Goal: Task Accomplishment & Management: Manage account settings

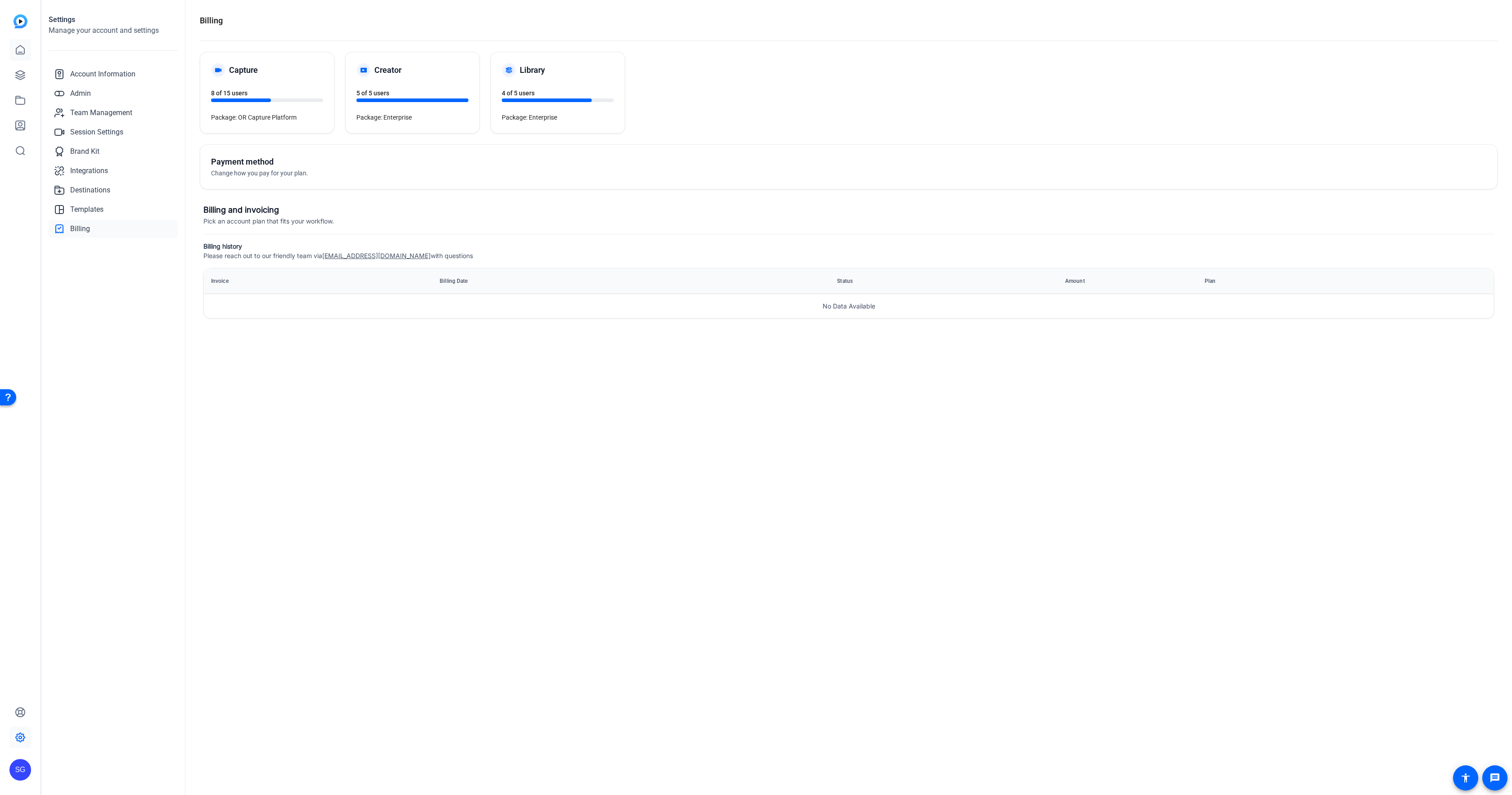
drag, startPoint x: 29, startPoint y: 37, endPoint x: 21, endPoint y: 46, distance: 12.0
click at [29, 37] on div at bounding box center [20, 88] width 21 height 147
drag, startPoint x: 21, startPoint y: 47, endPoint x: 20, endPoint y: 78, distance: 31.0
click at [22, 47] on icon at bounding box center [20, 50] width 11 height 11
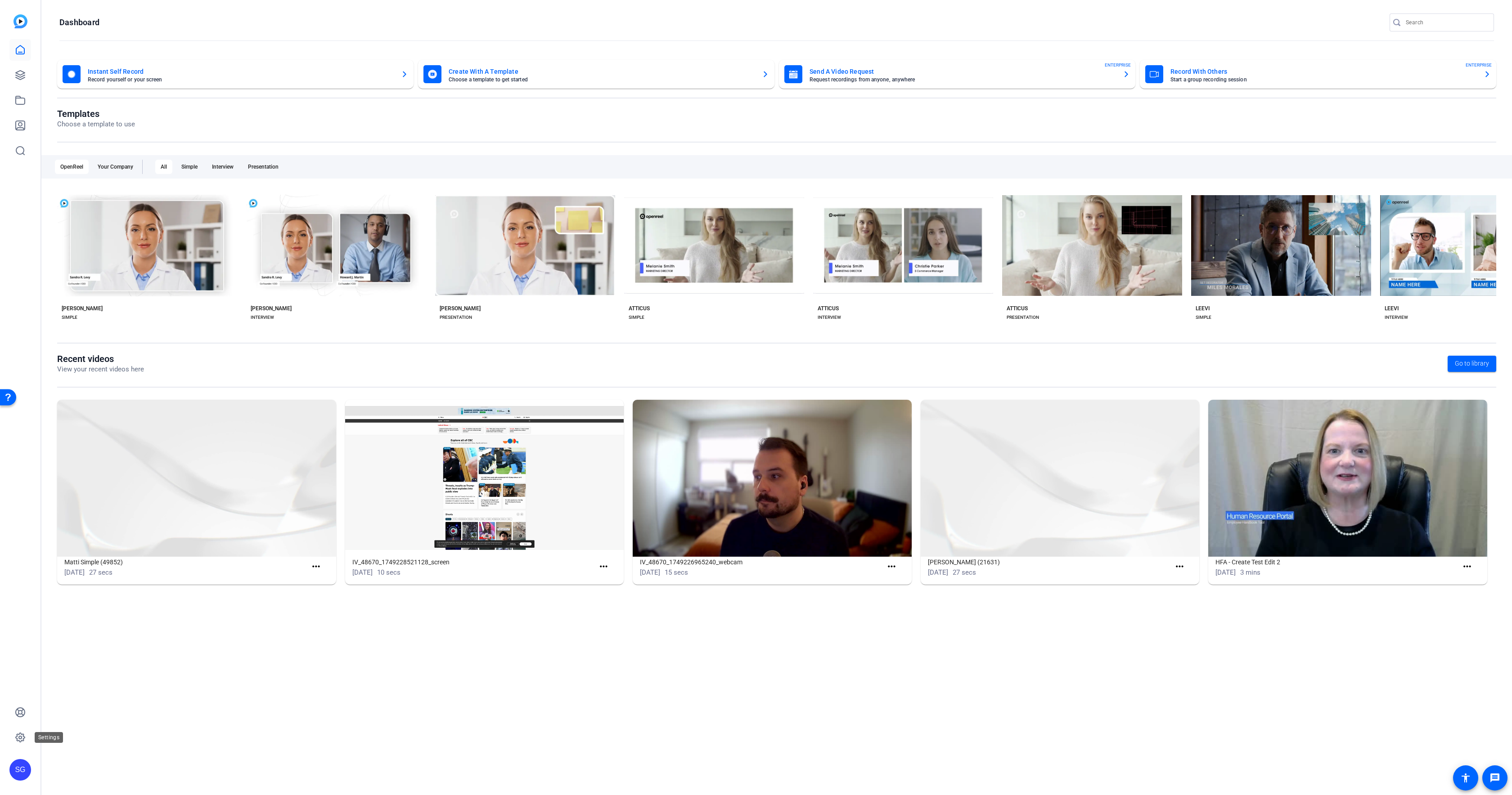
drag, startPoint x: 24, startPoint y: 740, endPoint x: 84, endPoint y: 731, distance: 60.7
click at [24, 740] on icon at bounding box center [20, 737] width 9 height 9
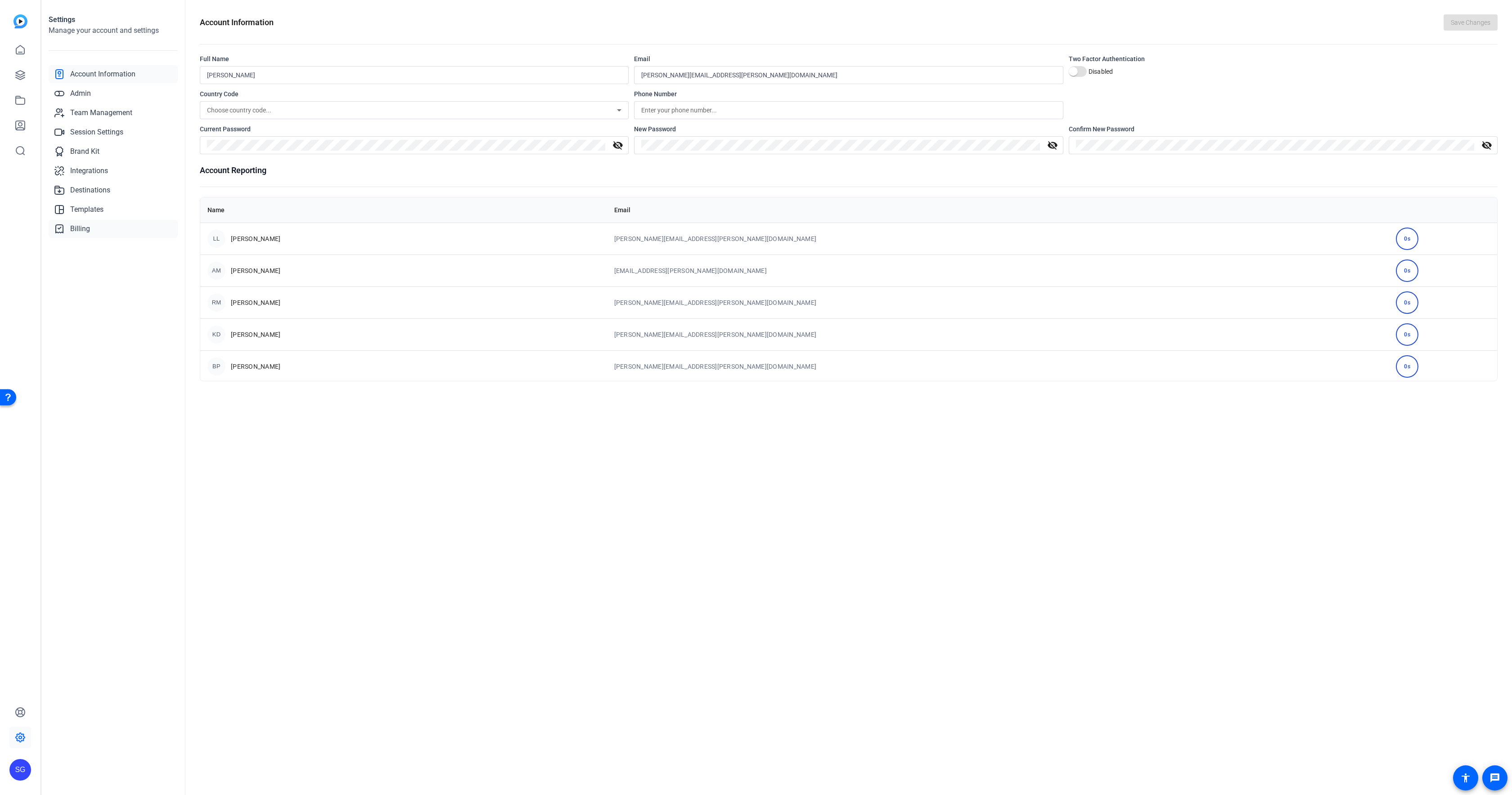
click at [109, 225] on link "Billing" at bounding box center [113, 229] width 129 height 18
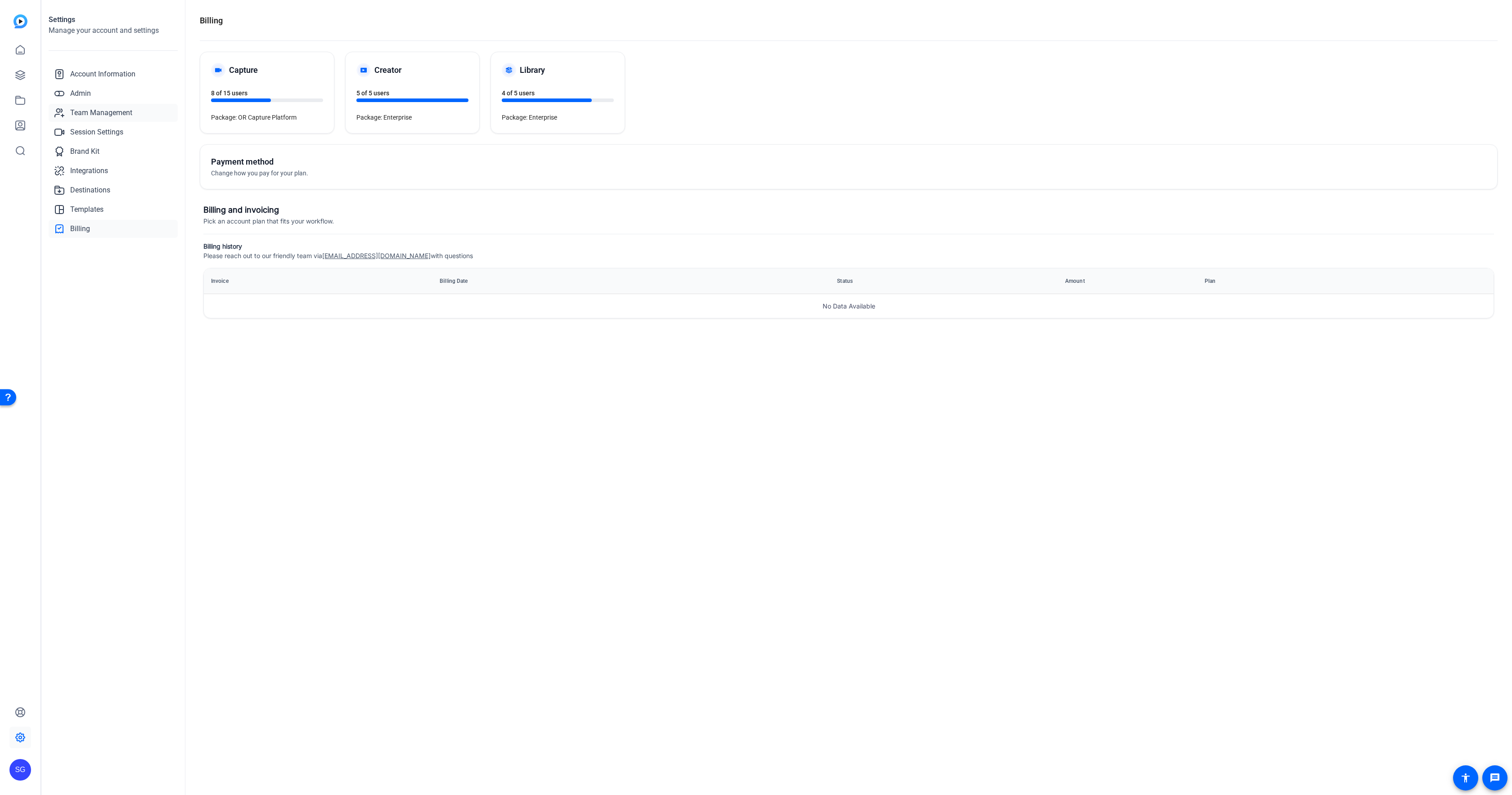
click at [106, 113] on span "Team Management" at bounding box center [101, 113] width 62 height 11
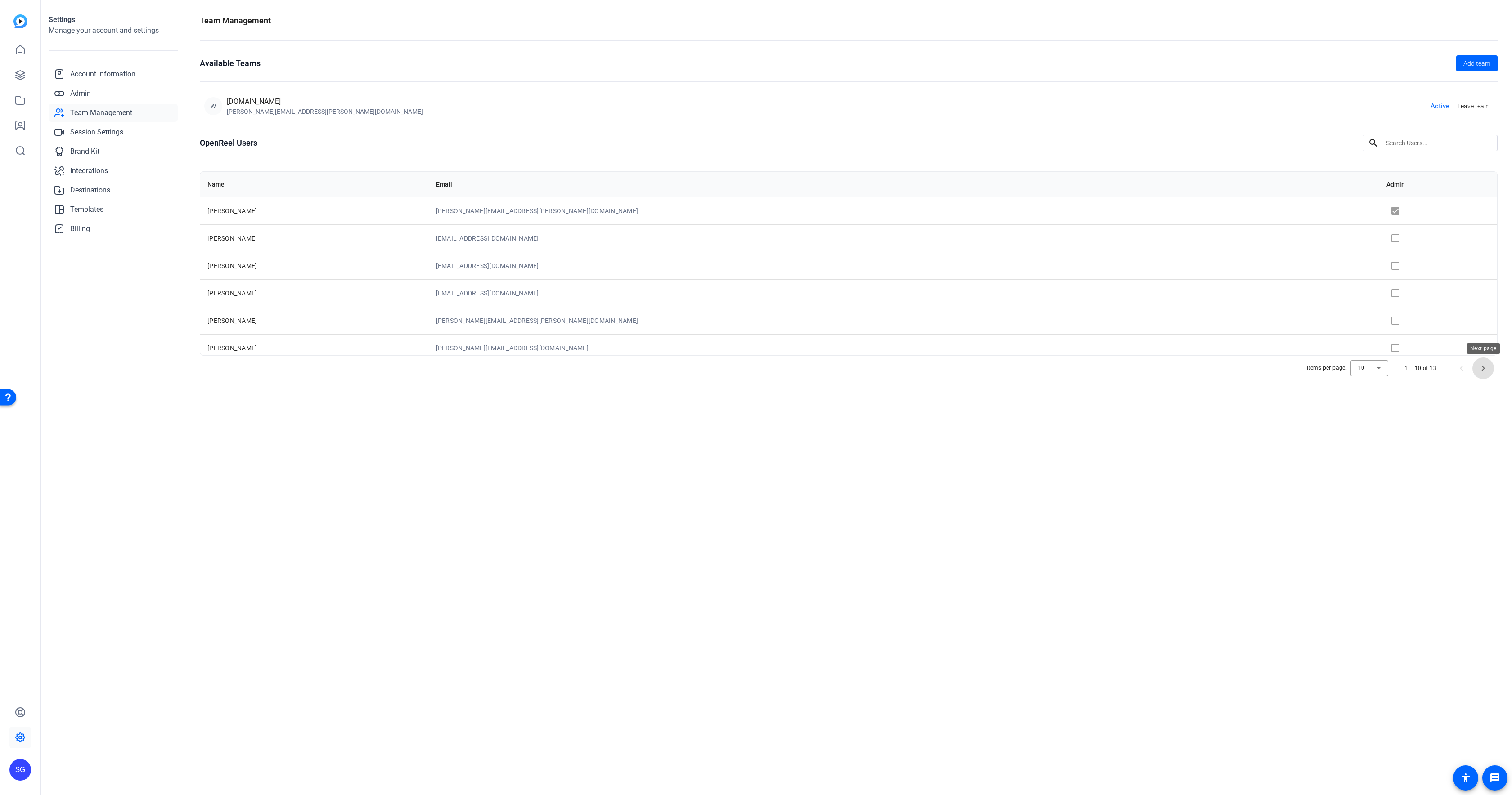
click at [1484, 371] on span "Next page" at bounding box center [1483, 368] width 21 height 21
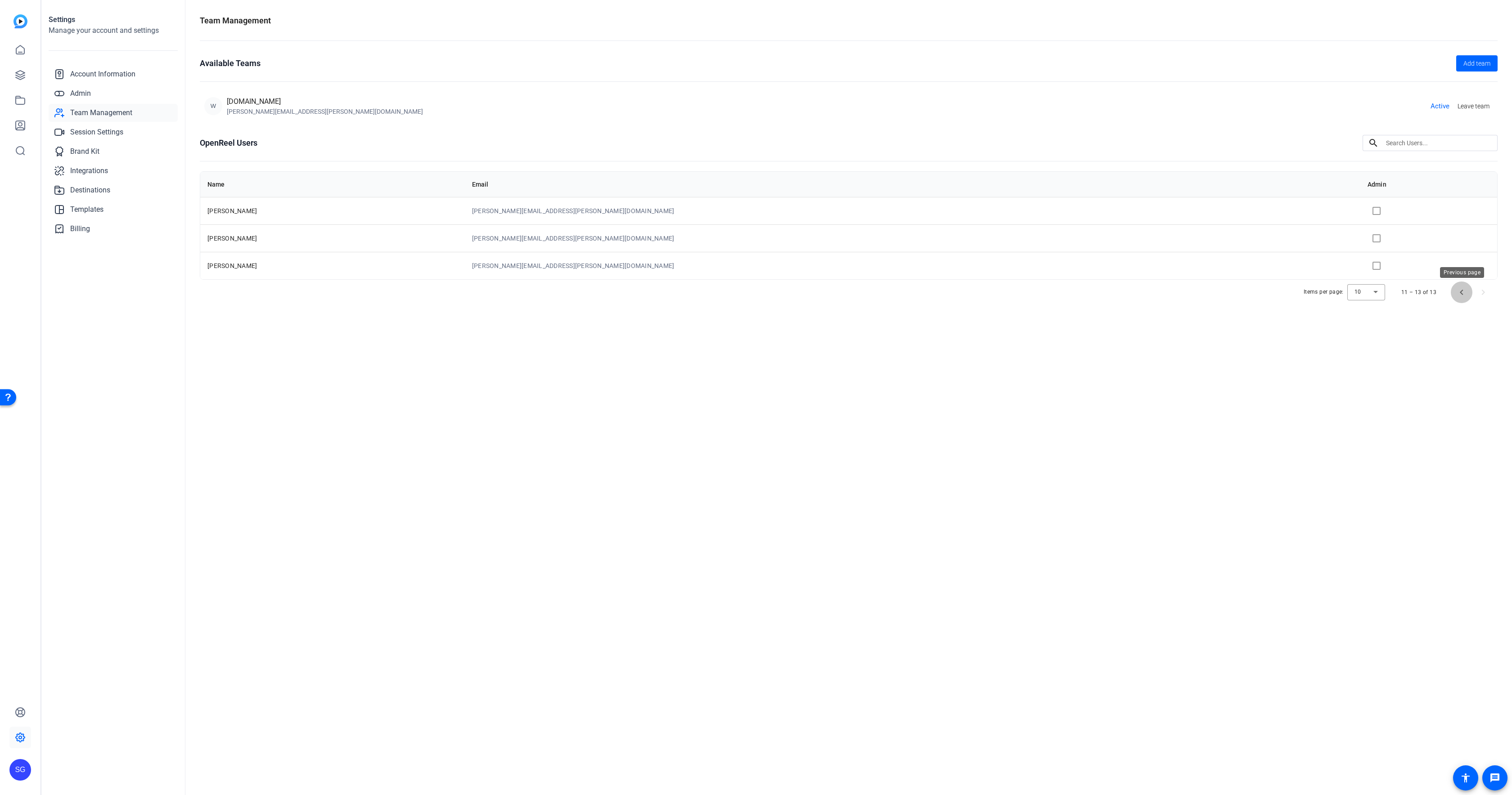
click at [1462, 292] on span "Previous page" at bounding box center [1461, 292] width 21 height 21
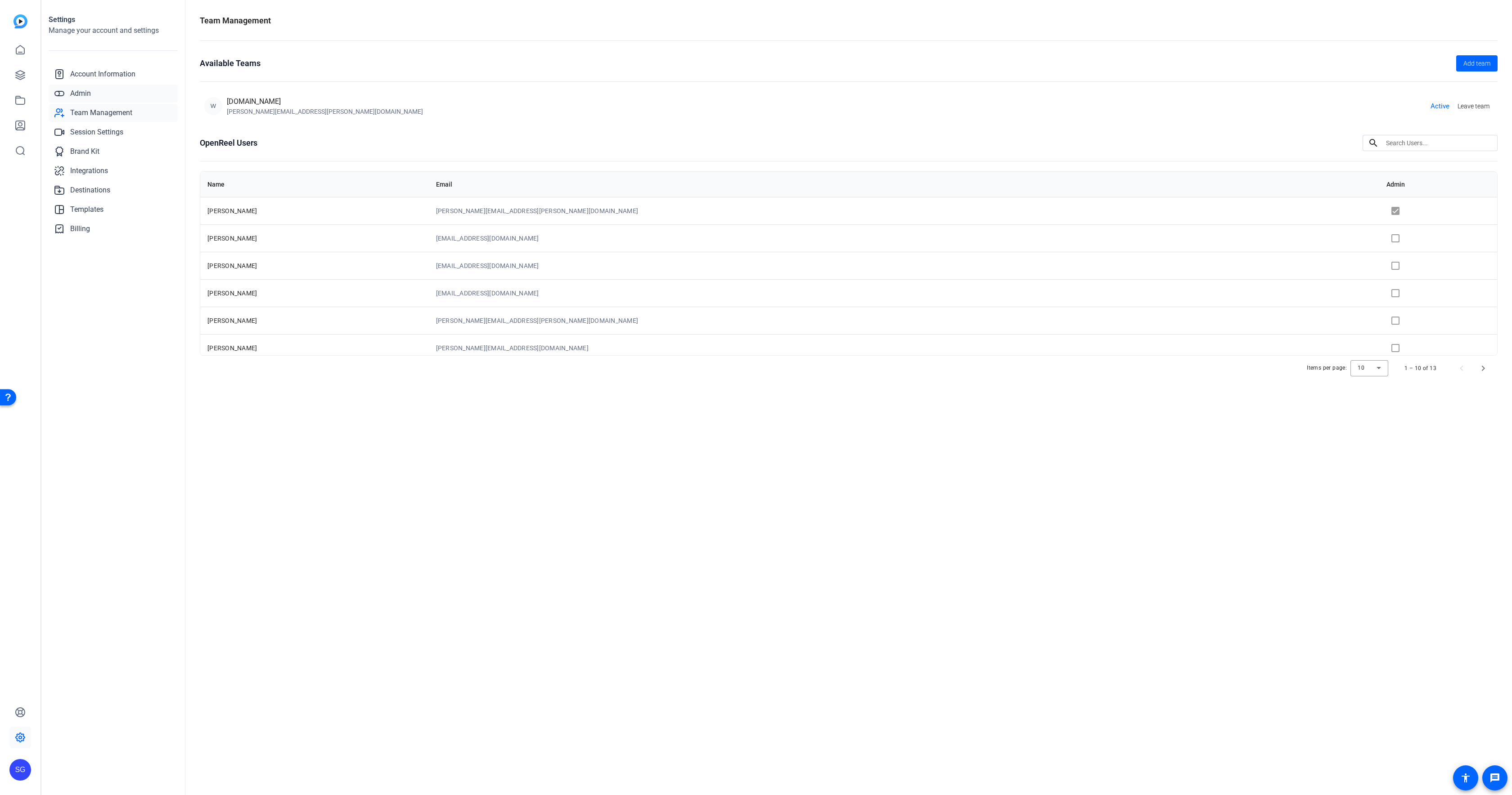
click at [127, 89] on link "Admin" at bounding box center [113, 94] width 129 height 18
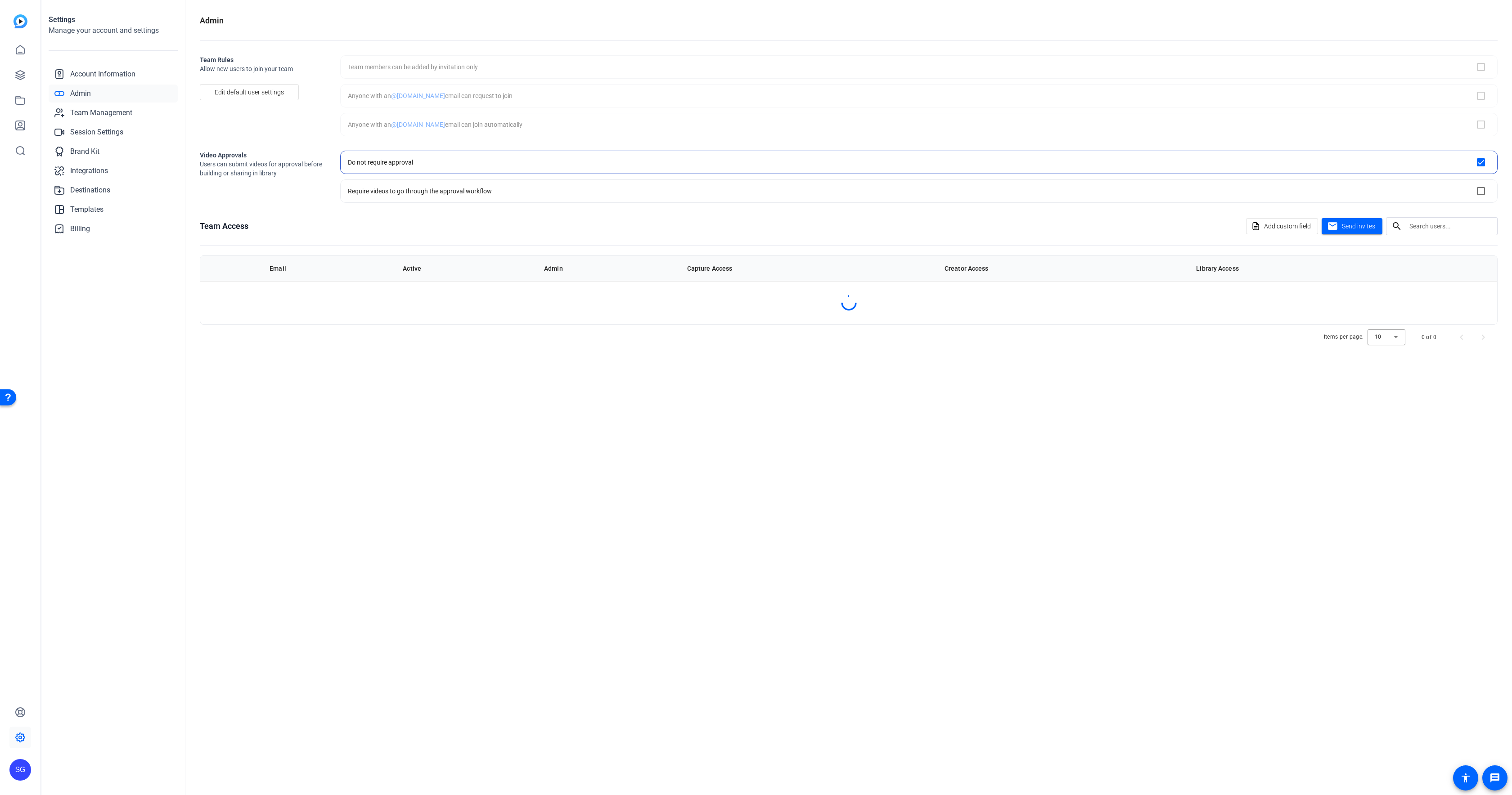
checkbox input "true"
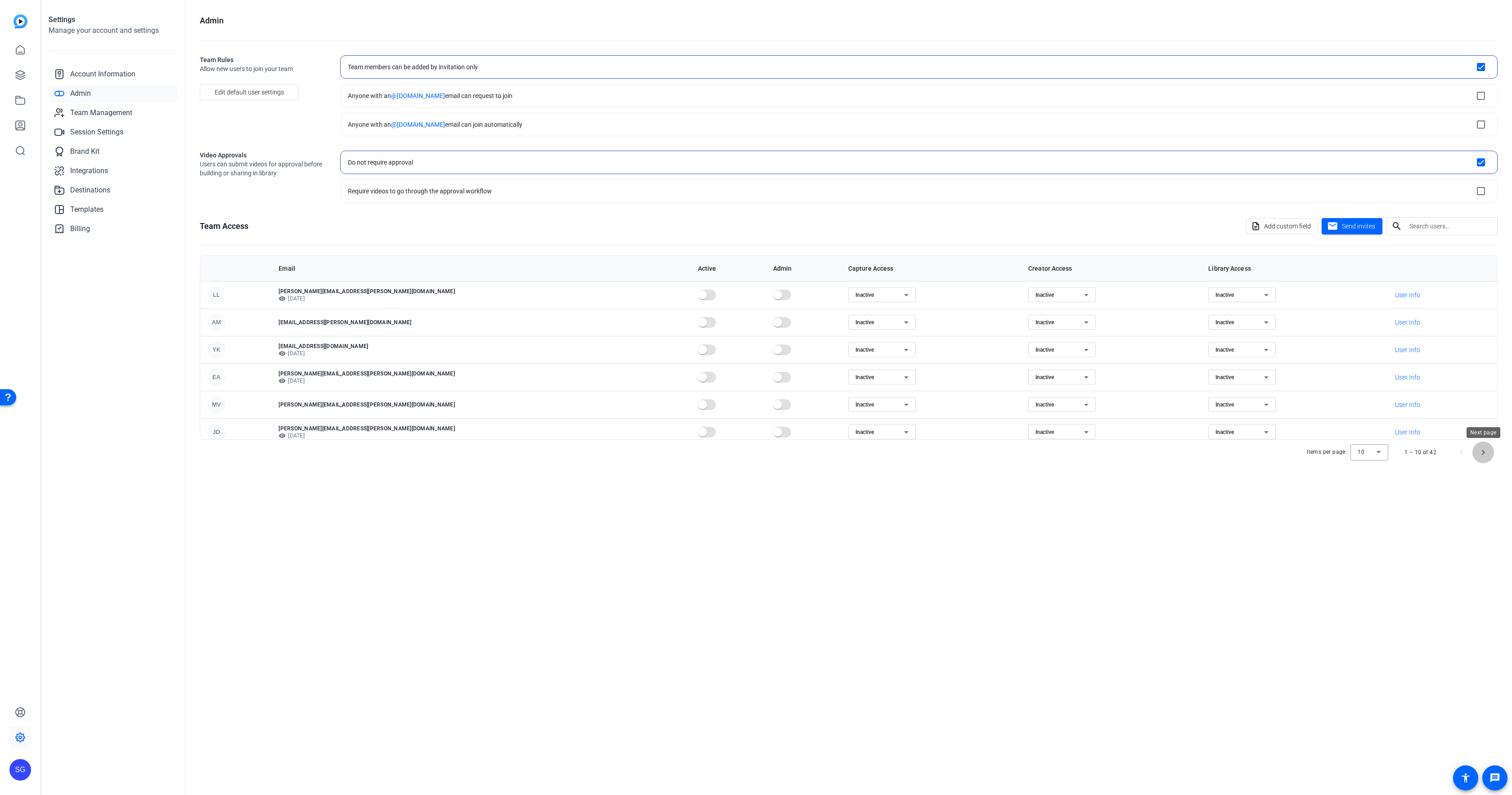
click at [1481, 458] on span "Next page" at bounding box center [1483, 452] width 21 height 21
click at [1481, 458] on div "Admin Team Rules Allow new users to join your team Edit default user settings T…" at bounding box center [848, 398] width 1327 height 795
click at [1481, 458] on span "Next page" at bounding box center [1483, 452] width 21 height 21
click at [1487, 448] on span "Next page" at bounding box center [1483, 452] width 21 height 21
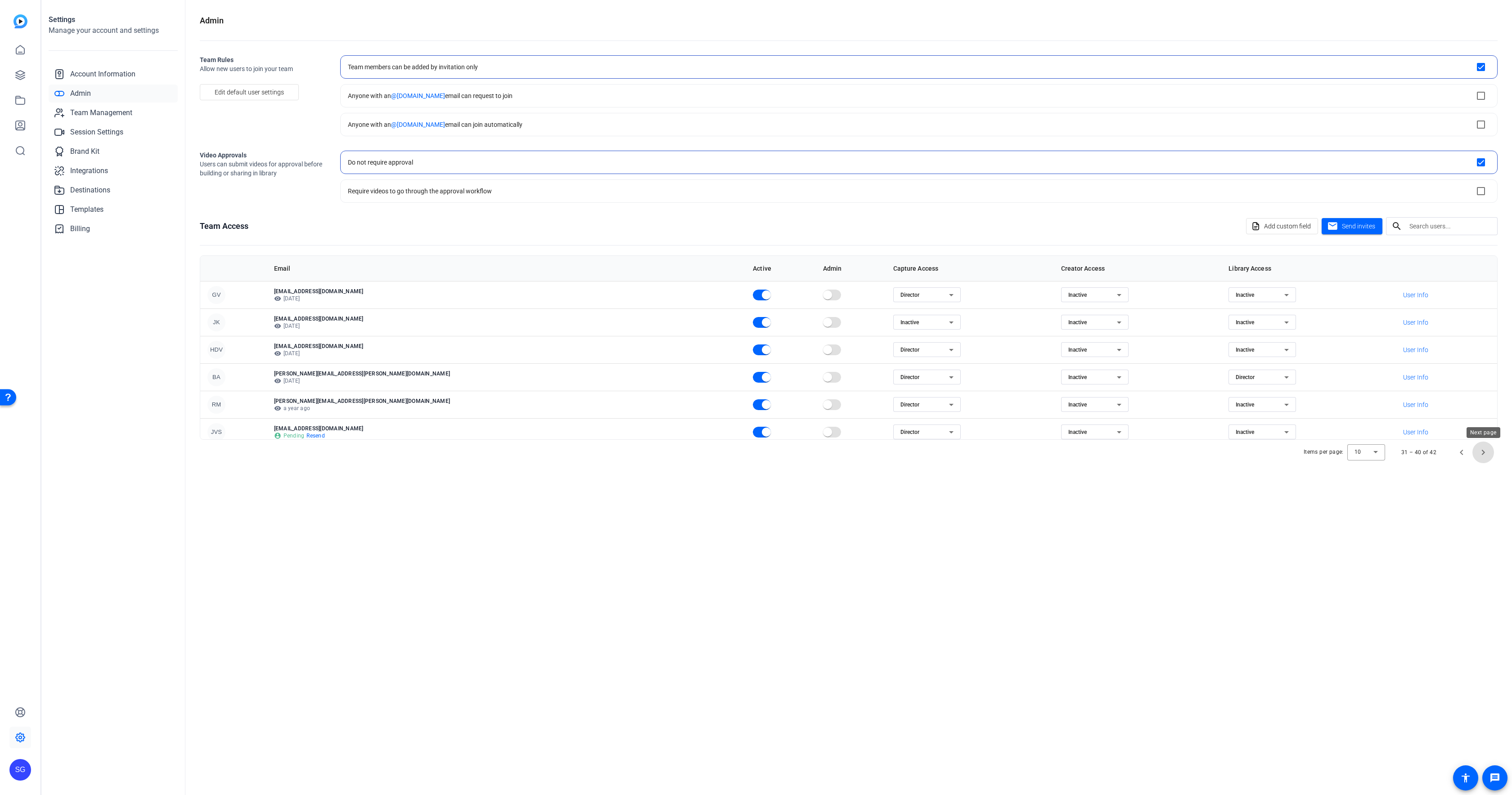
click at [1487, 448] on span "Next page" at bounding box center [1483, 452] width 21 height 21
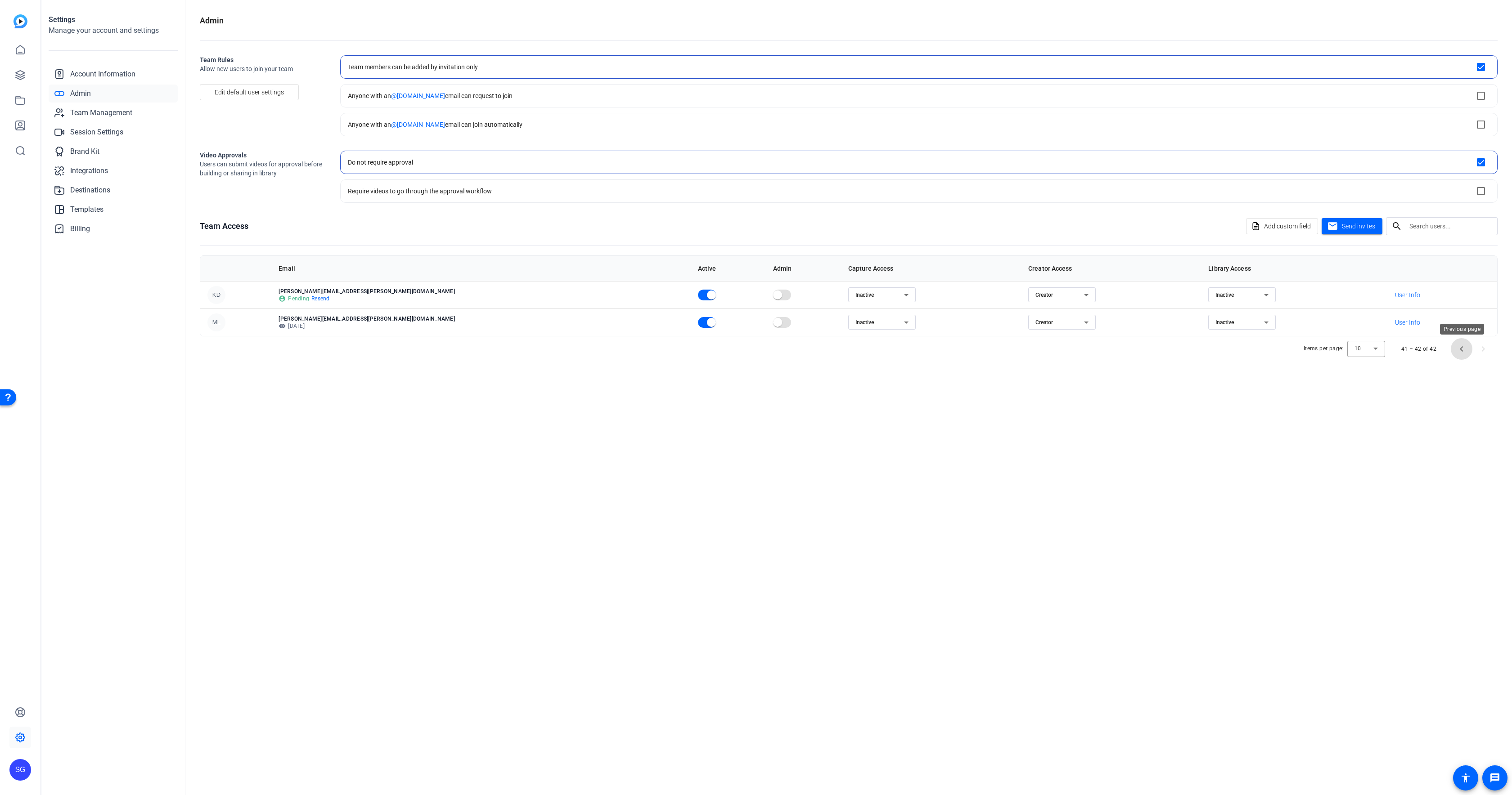
click at [1468, 349] on span "Previous page" at bounding box center [1461, 349] width 21 height 21
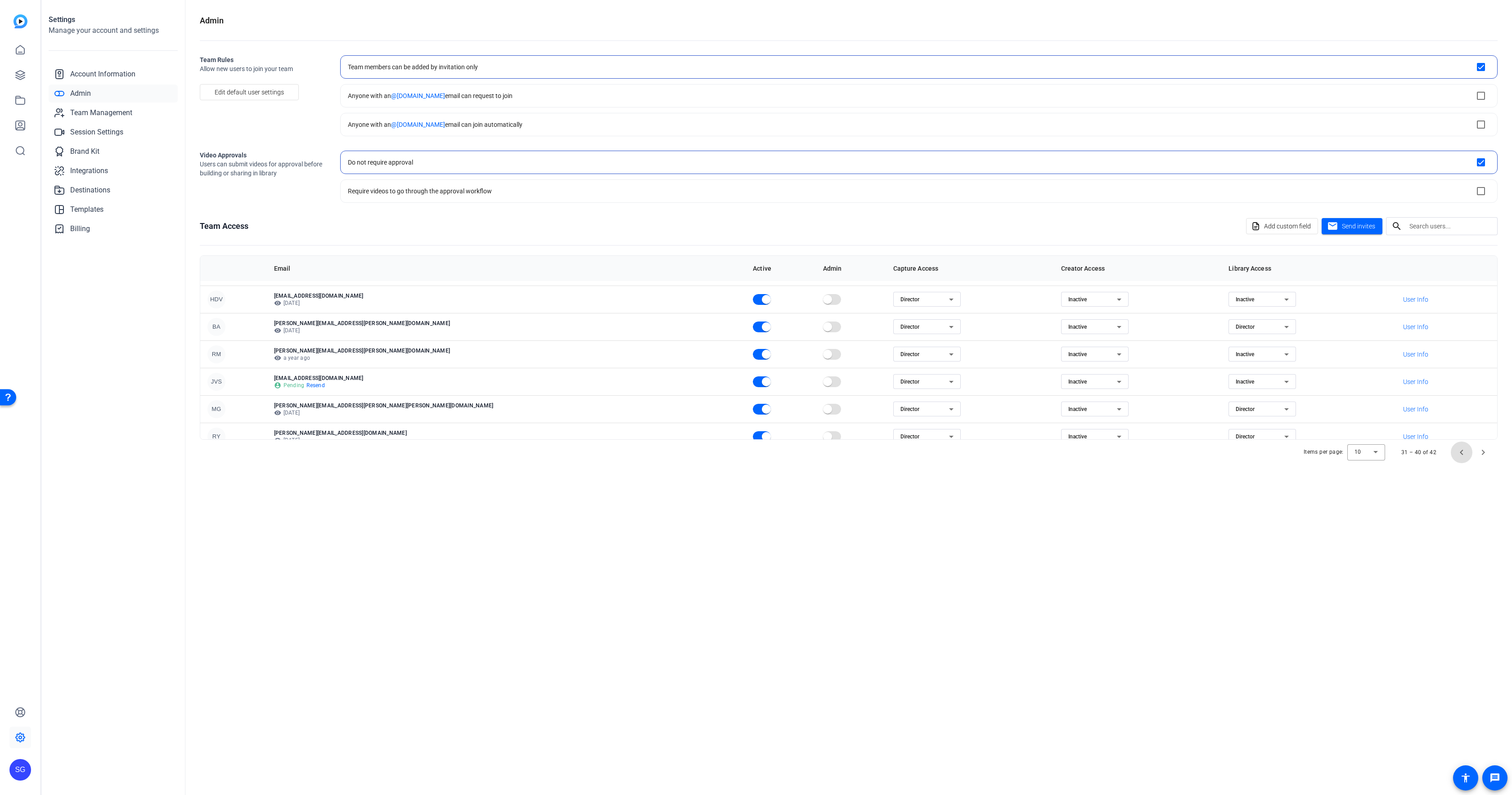
scroll to position [116, 0]
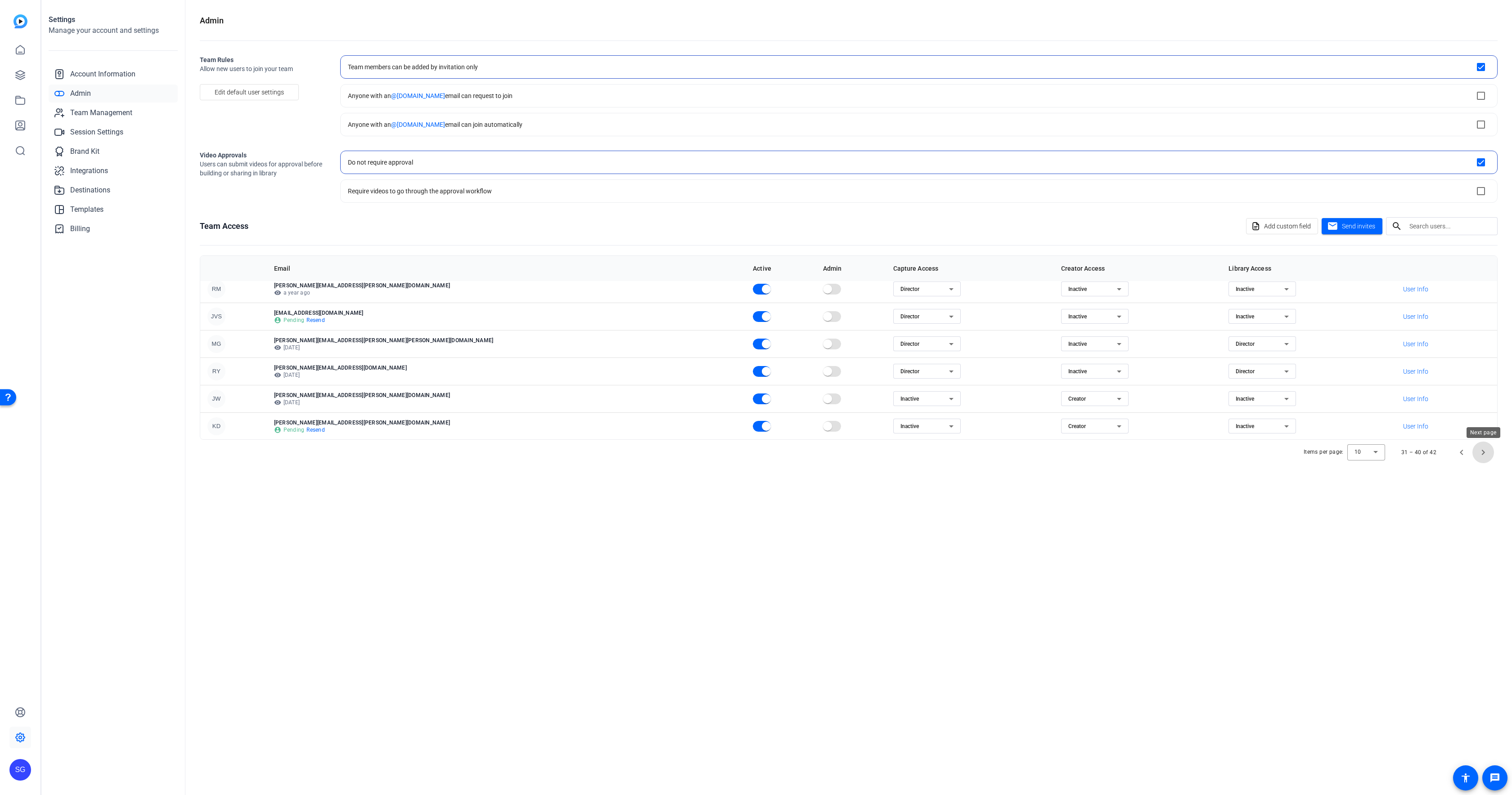
click at [1481, 455] on span "Next page" at bounding box center [1483, 452] width 21 height 21
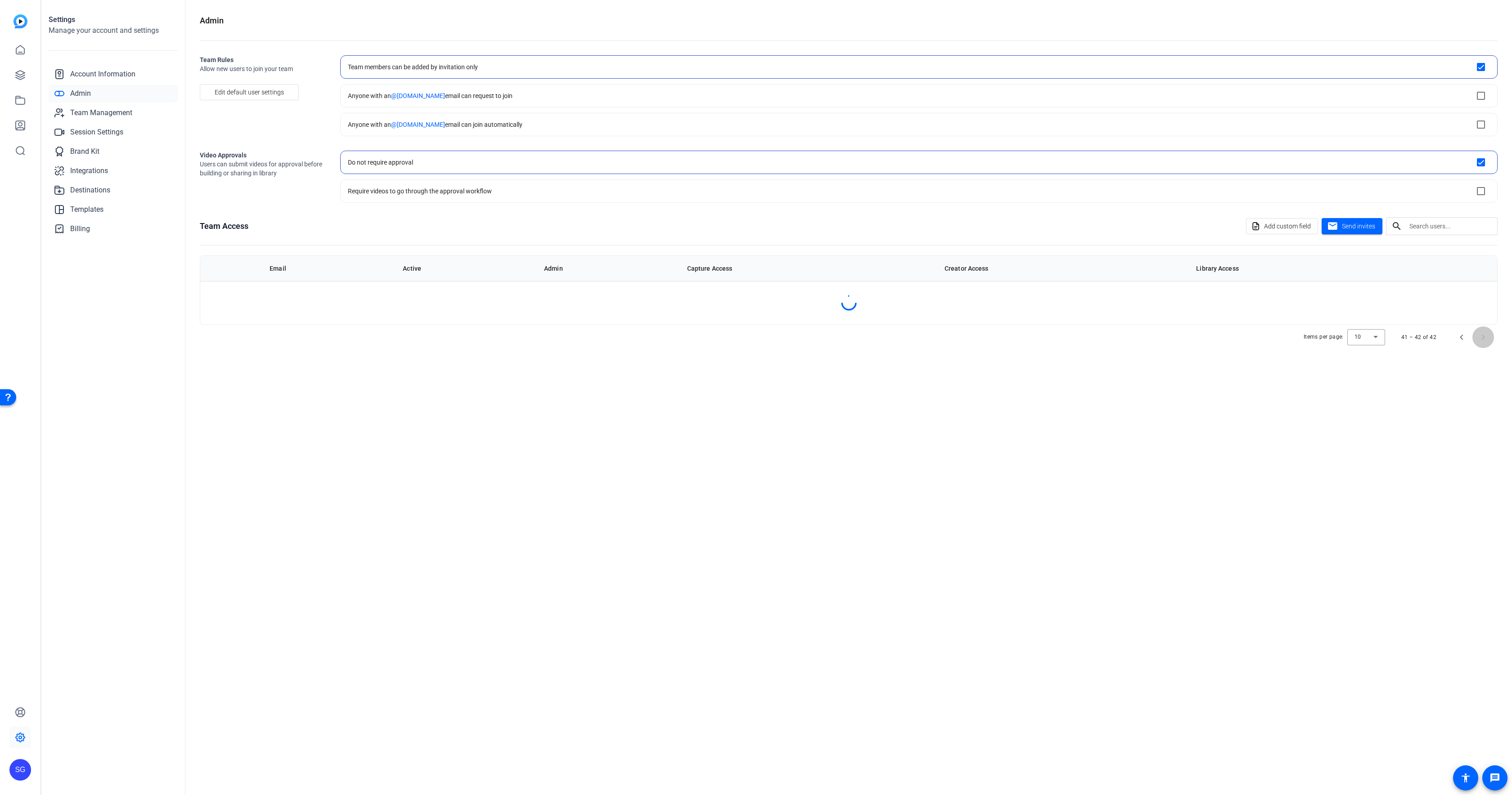
scroll to position [0, 0]
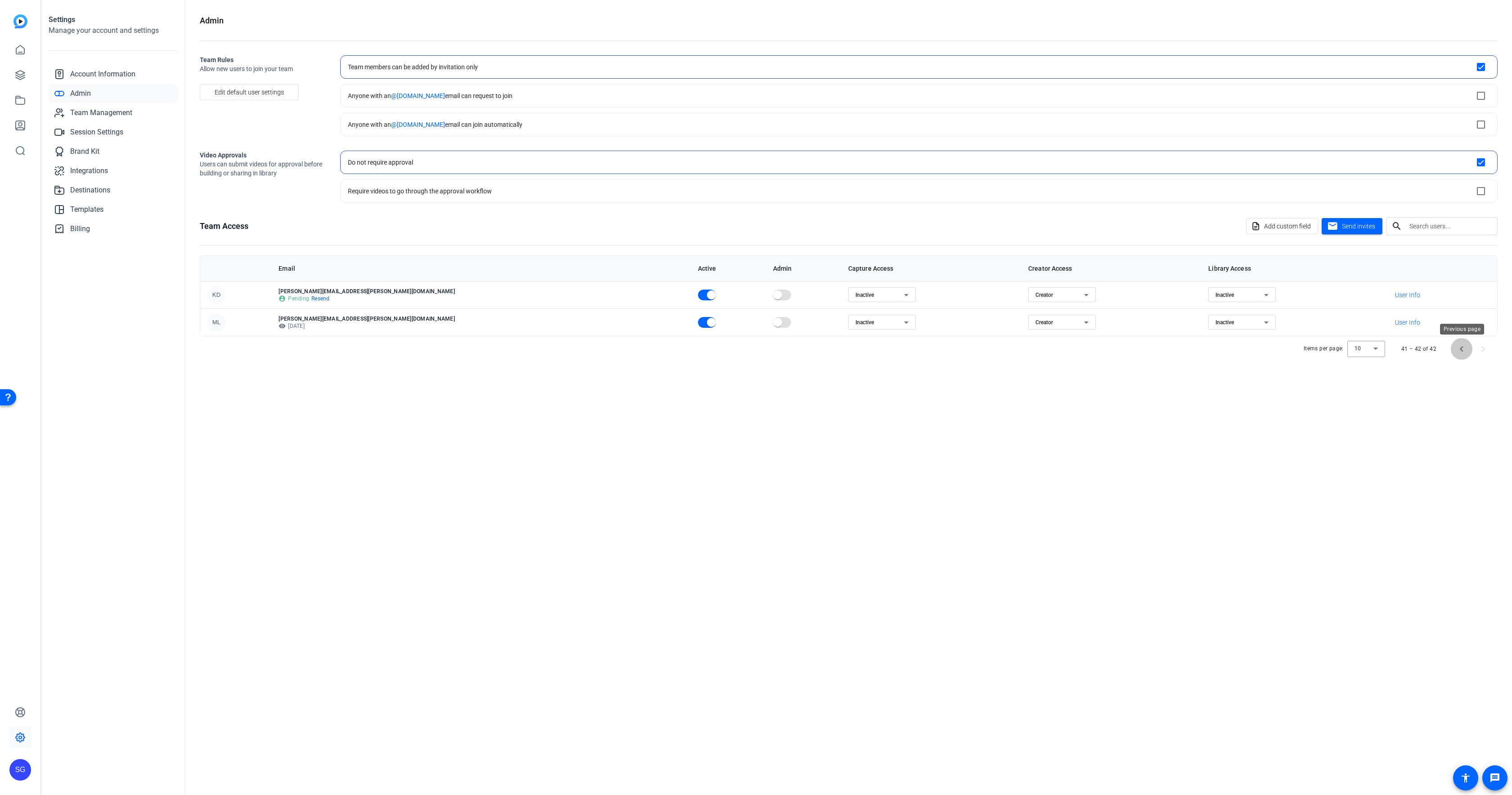
click at [1464, 353] on span "Previous page" at bounding box center [1461, 349] width 21 height 21
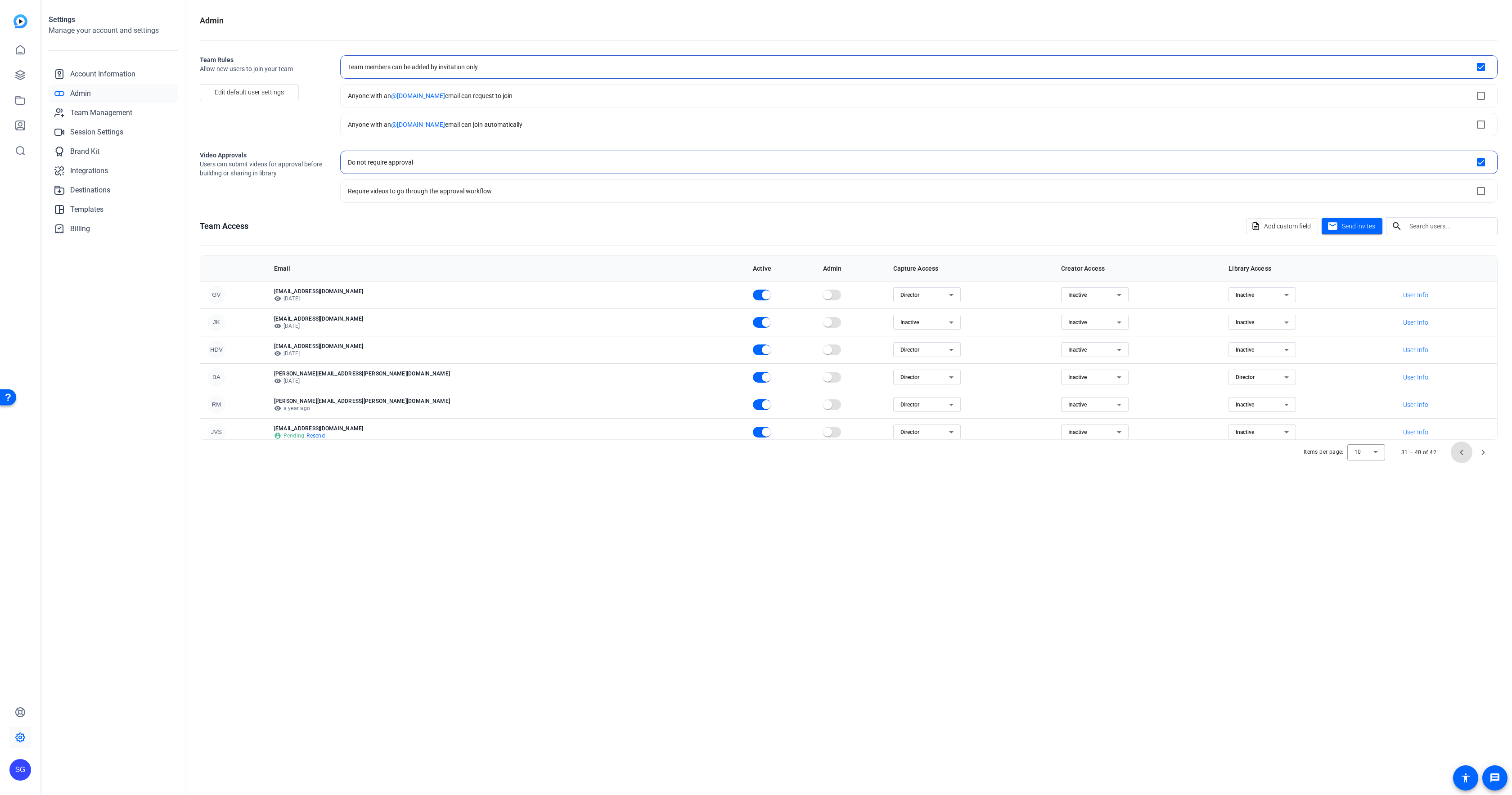
scroll to position [116, 0]
click at [91, 228] on link "Billing" at bounding box center [113, 229] width 129 height 18
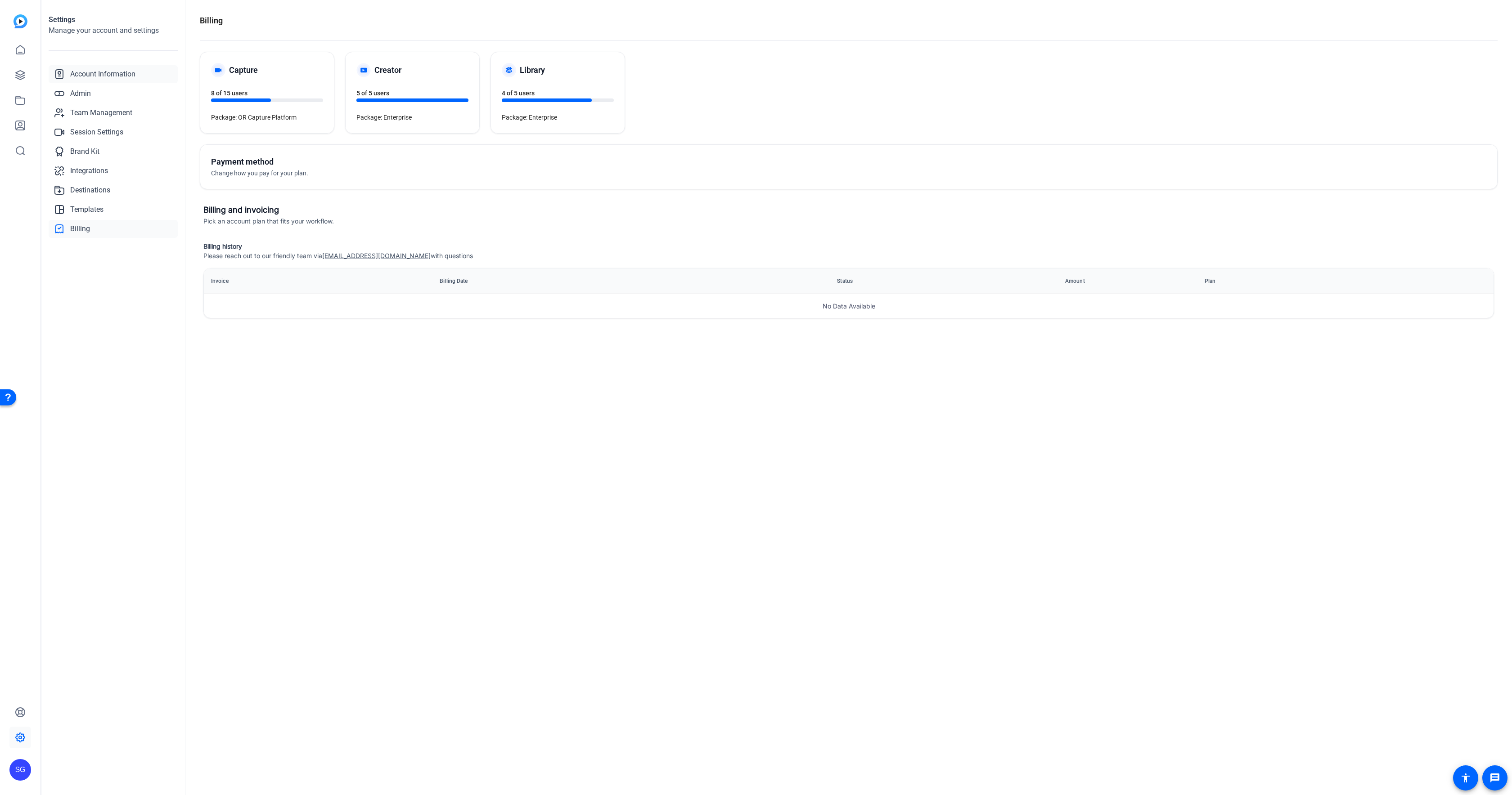
click at [95, 72] on span "Account Information" at bounding box center [103, 73] width 65 height 11
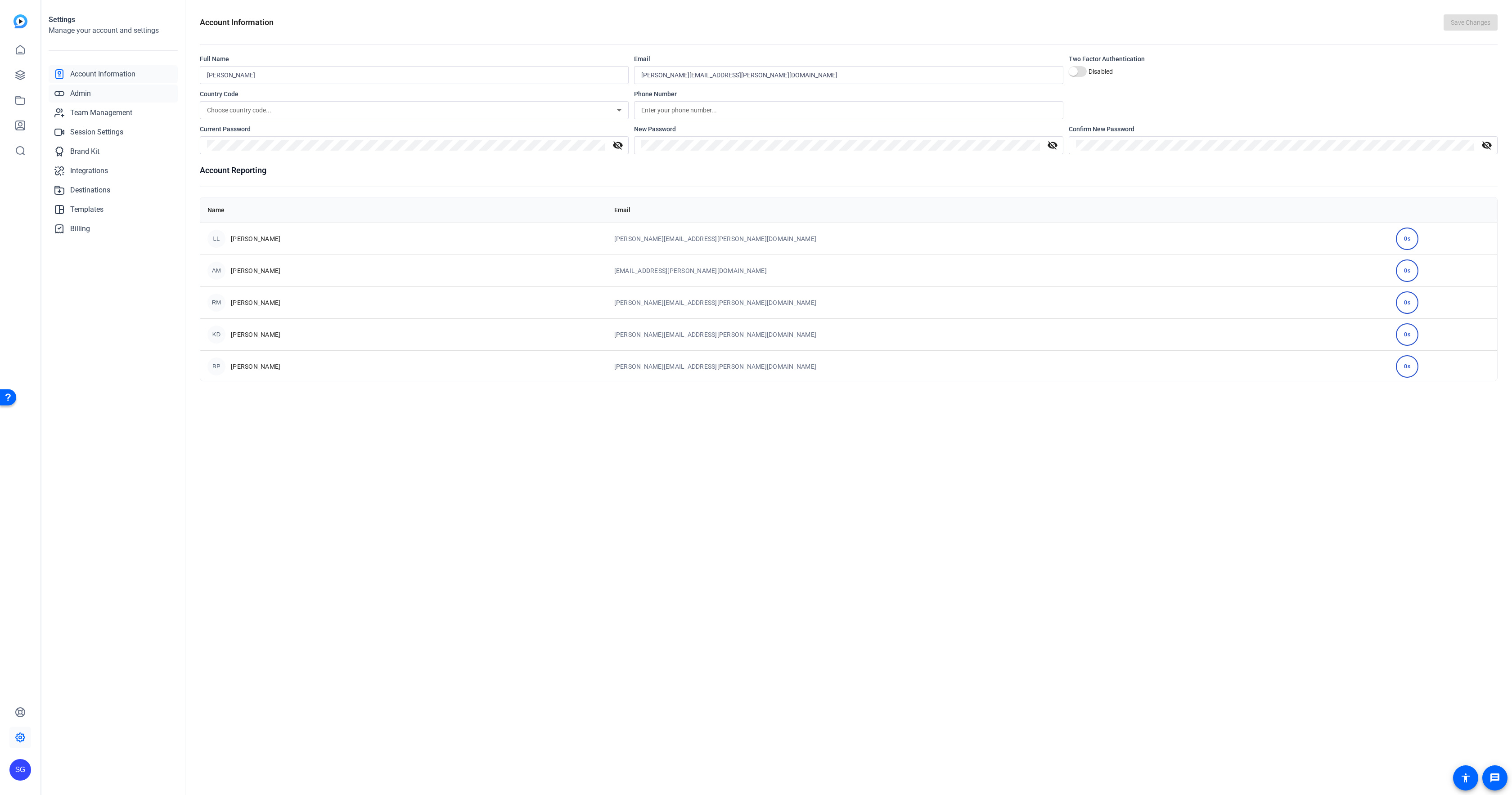
click at [72, 95] on span "Admin" at bounding box center [80, 93] width 20 height 11
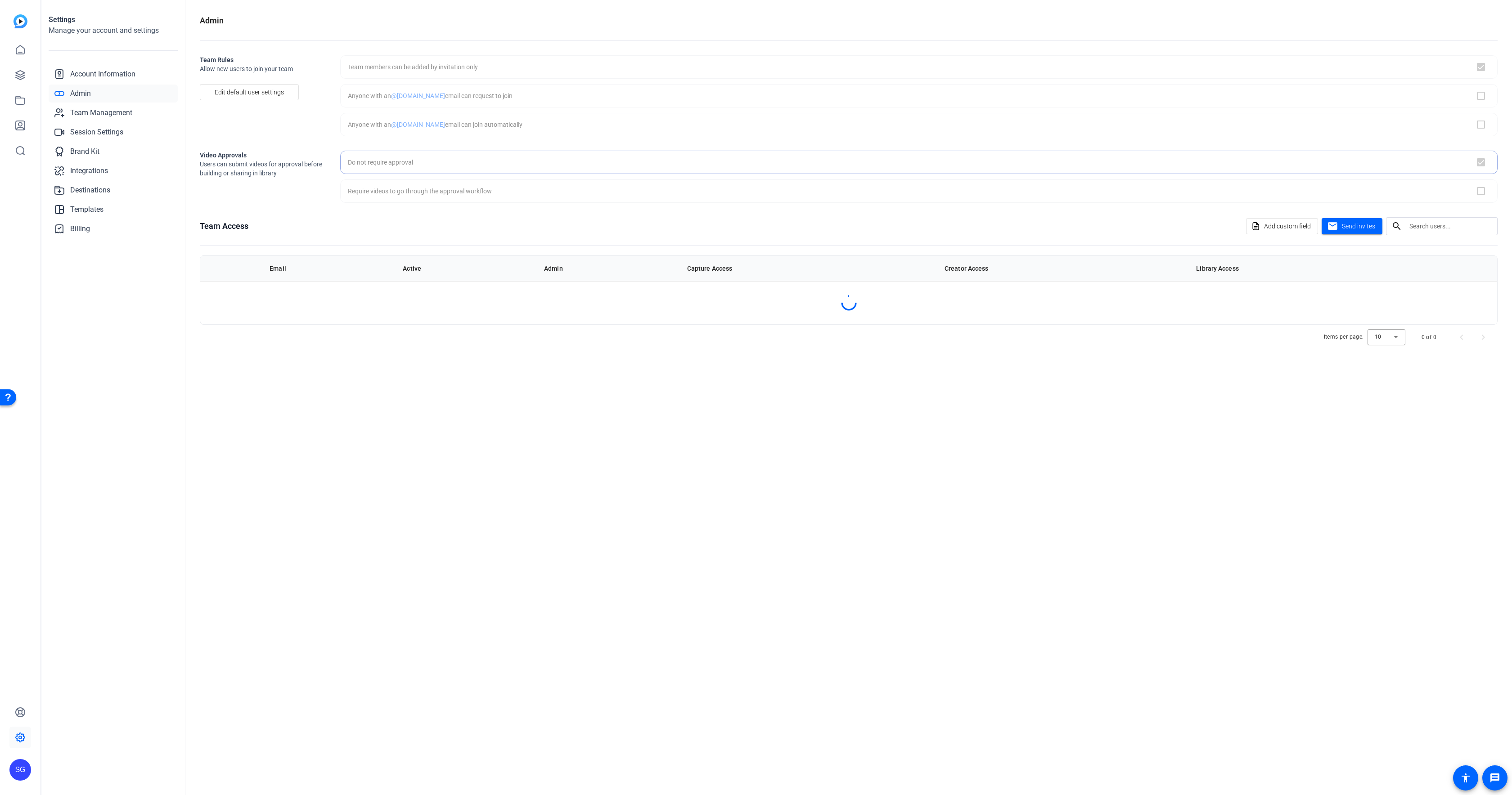
checkbox input "true"
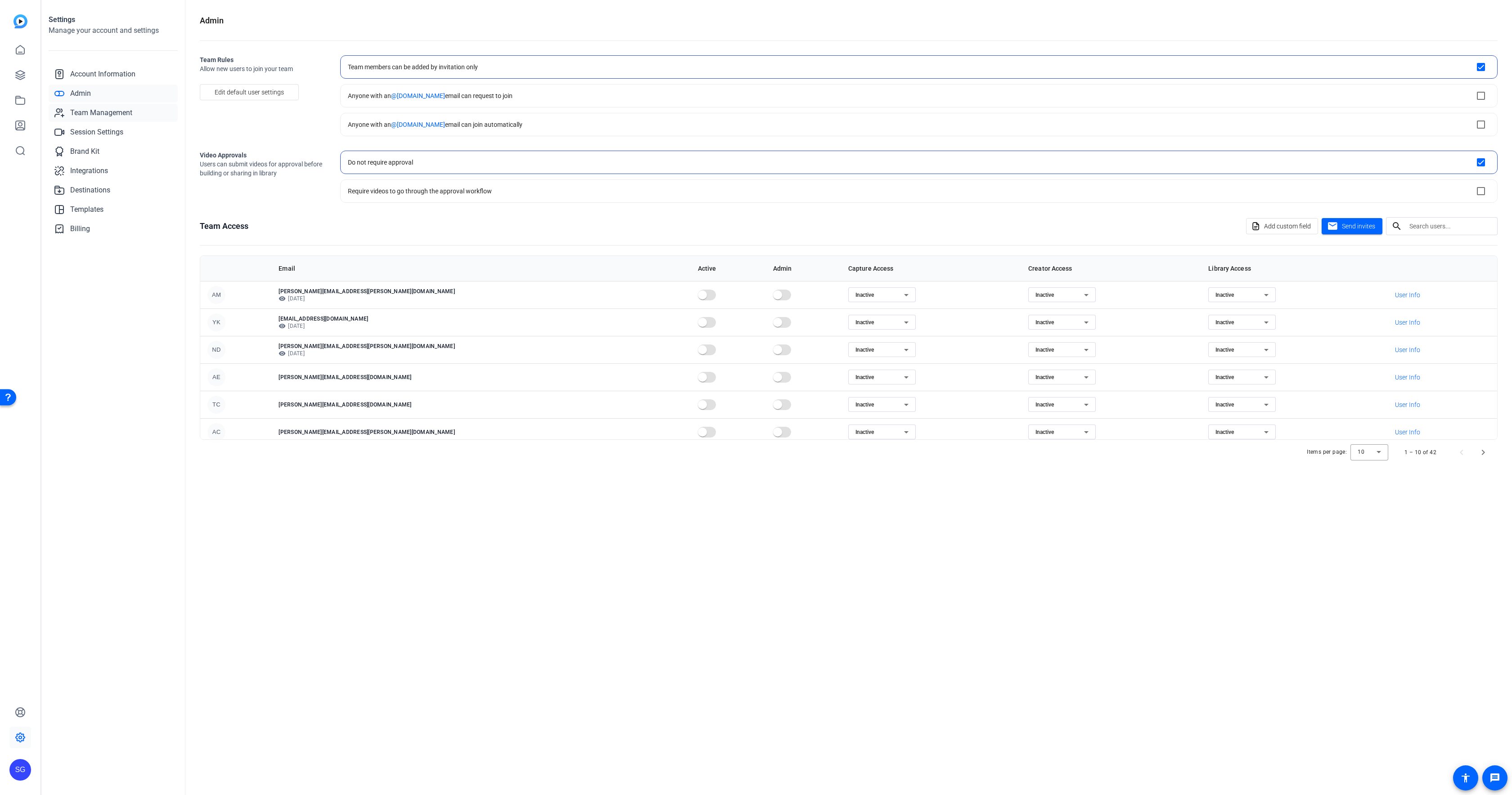
click at [82, 109] on span "Team Management" at bounding box center [101, 113] width 62 height 11
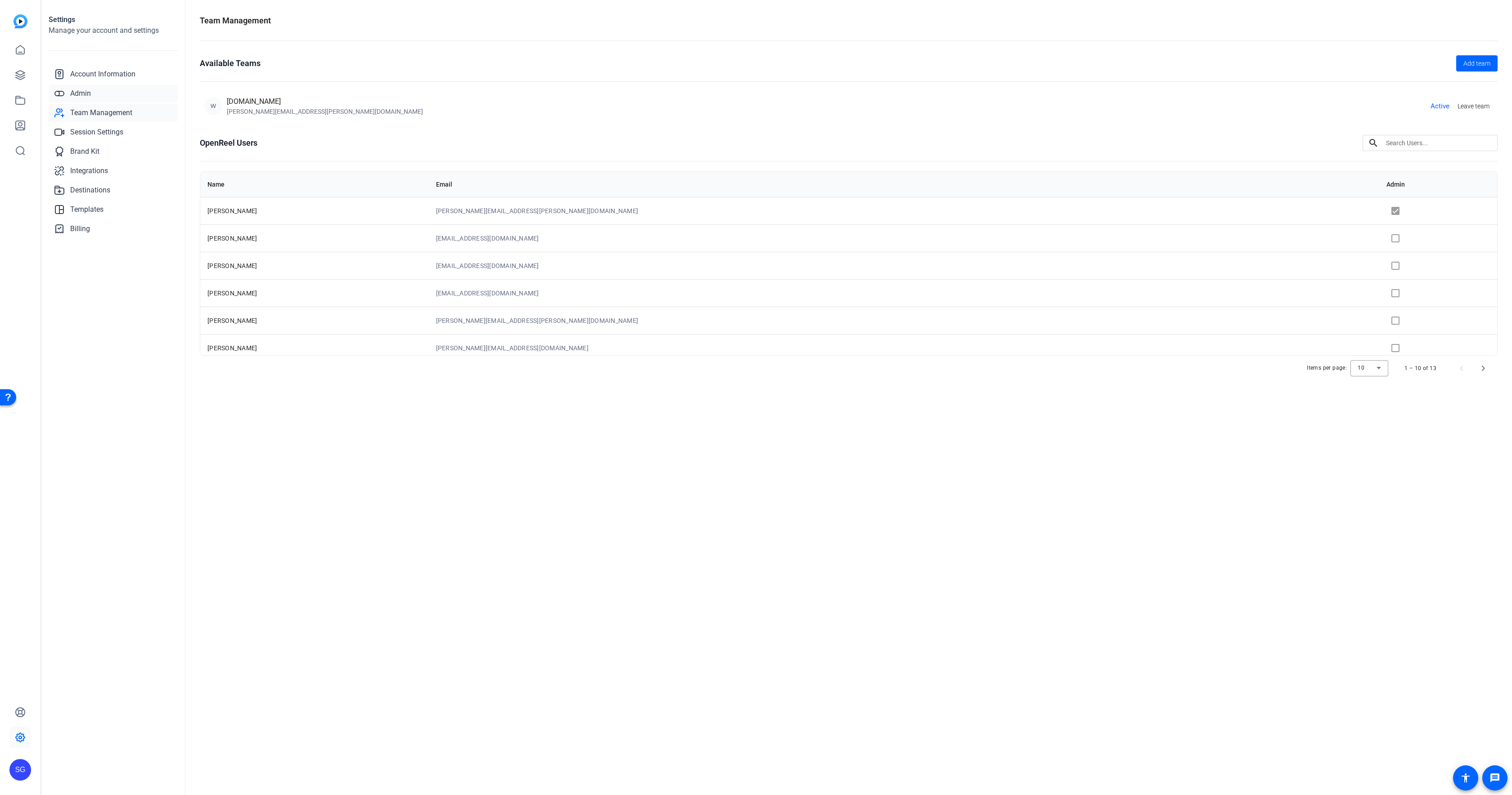
click at [122, 95] on link "Admin" at bounding box center [113, 94] width 129 height 18
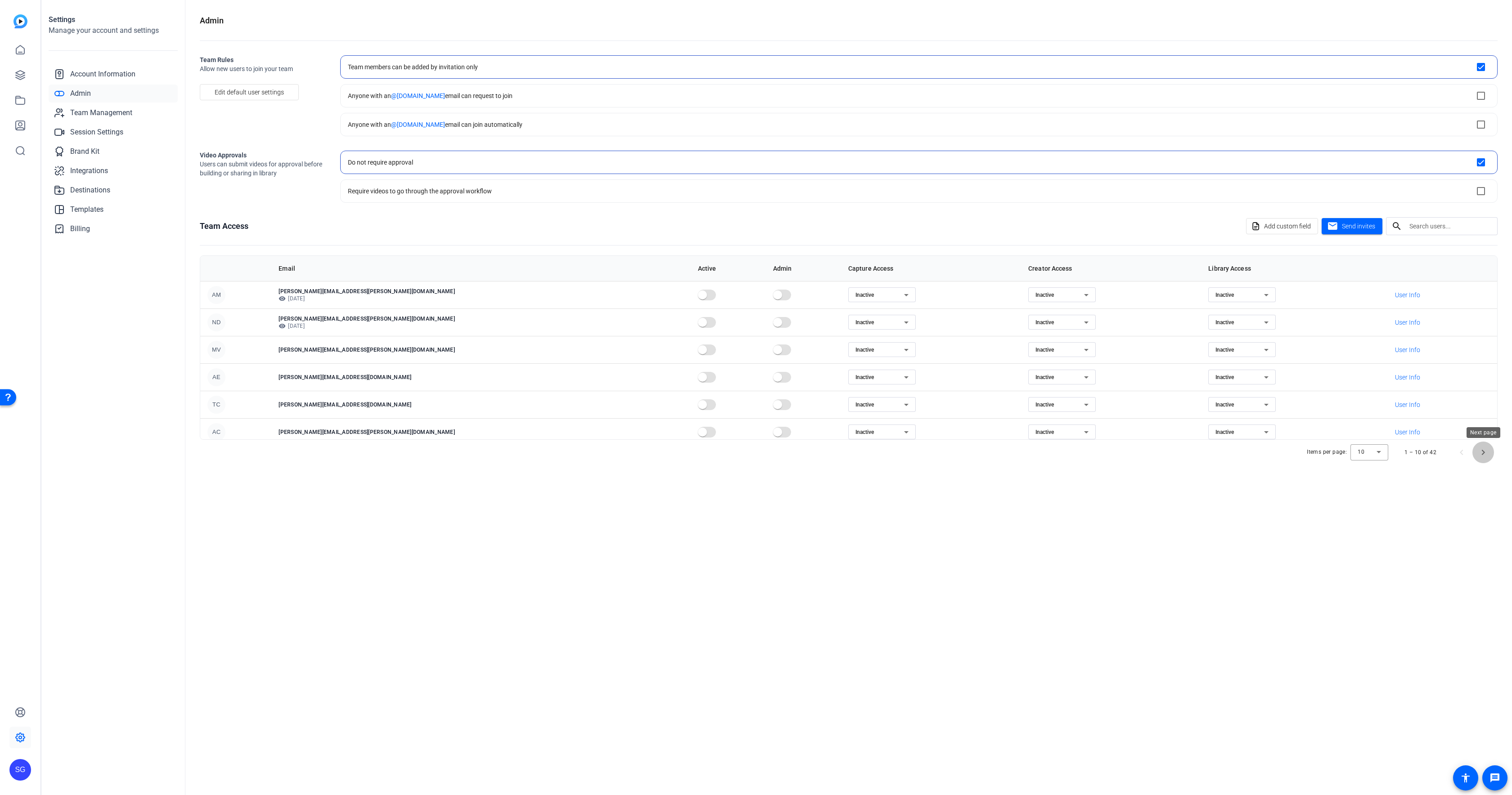
click at [1483, 455] on span "Next page" at bounding box center [1483, 452] width 21 height 21
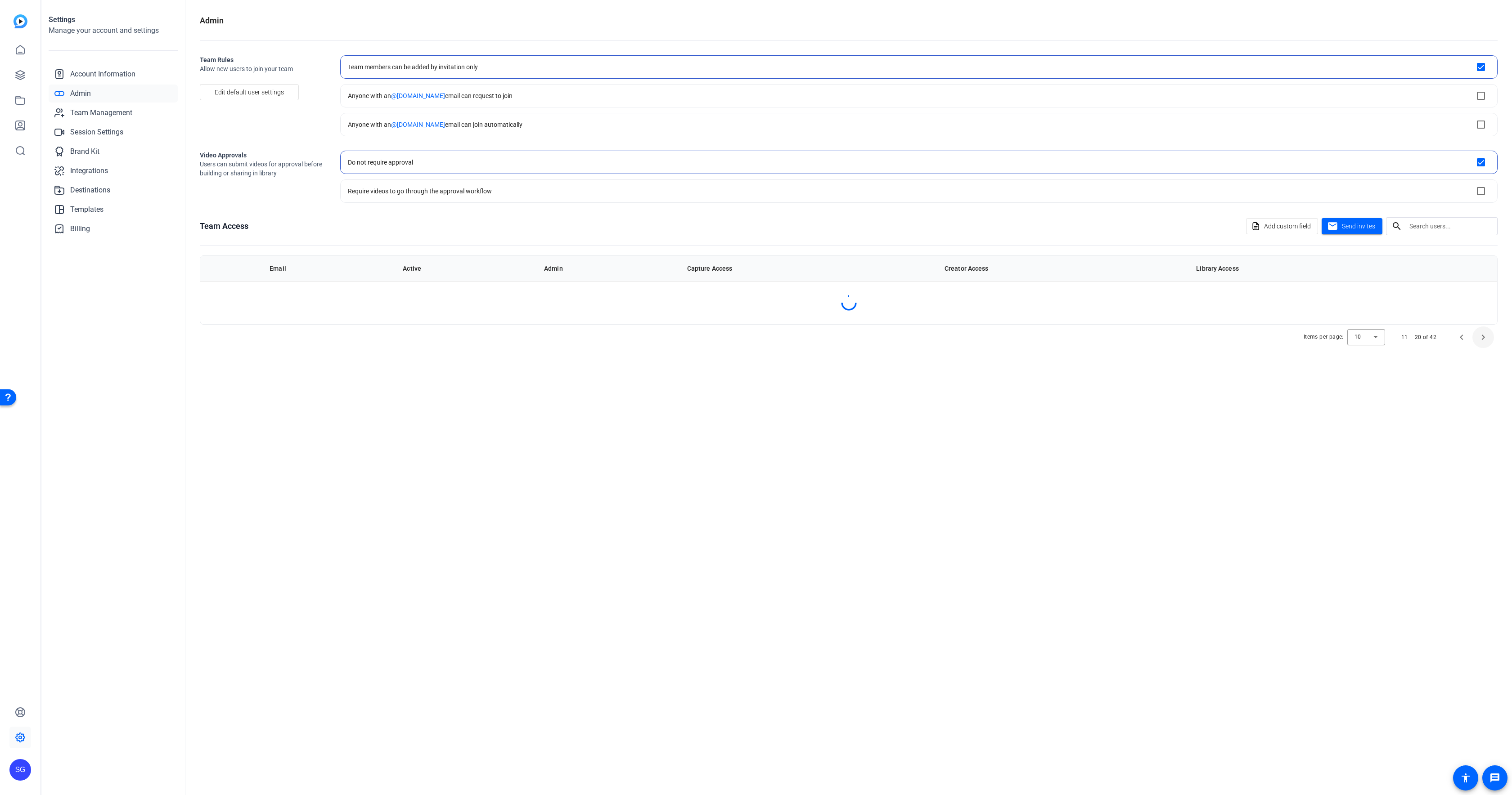
click at [1483, 455] on div "Admin Team Rules Allow new users to join your team Edit default user settings T…" at bounding box center [848, 398] width 1327 height 795
click at [1483, 349] on span "Next page" at bounding box center [1483, 337] width 21 height 21
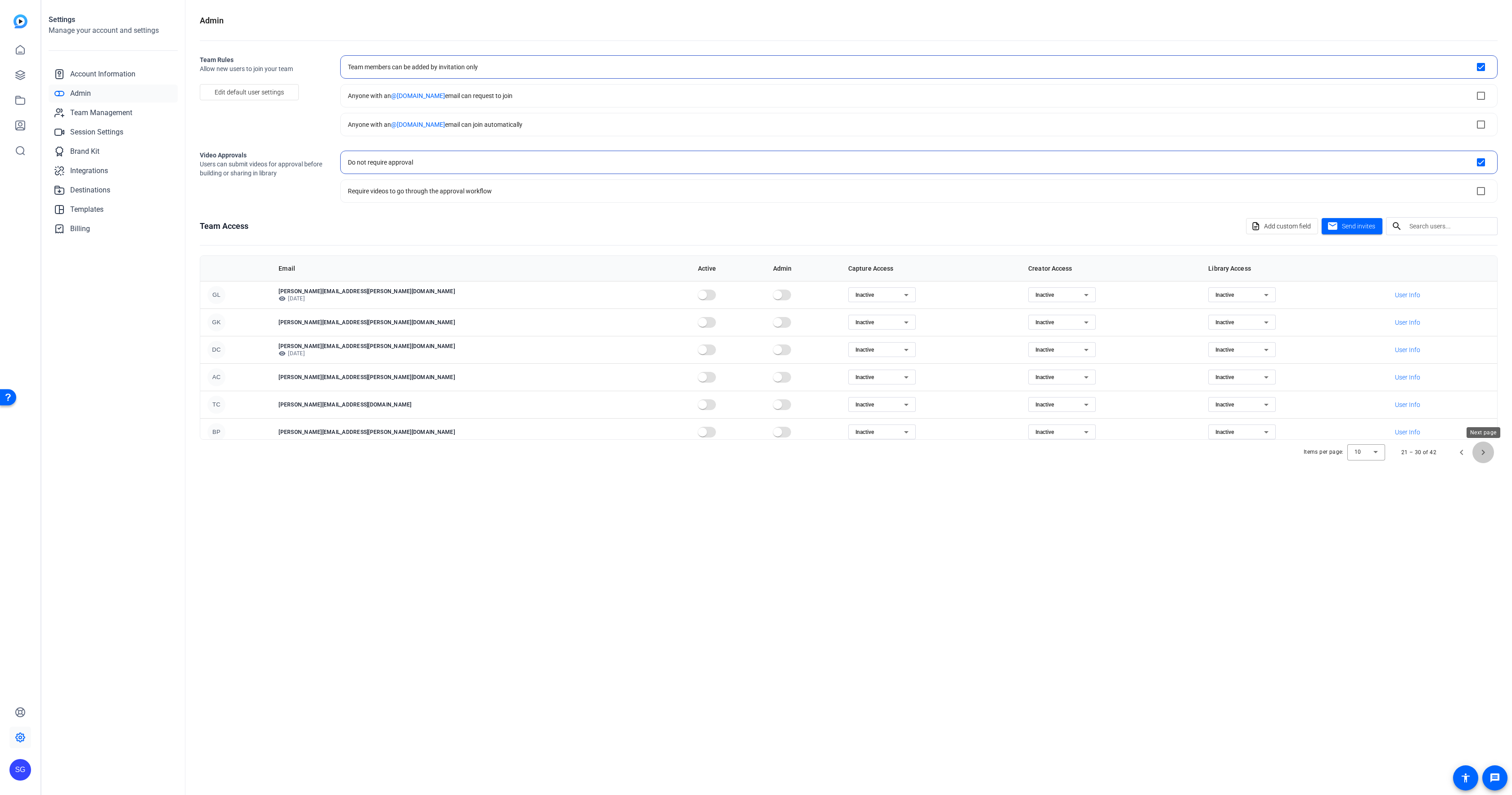
click at [1484, 455] on span "Next page" at bounding box center [1483, 452] width 21 height 21
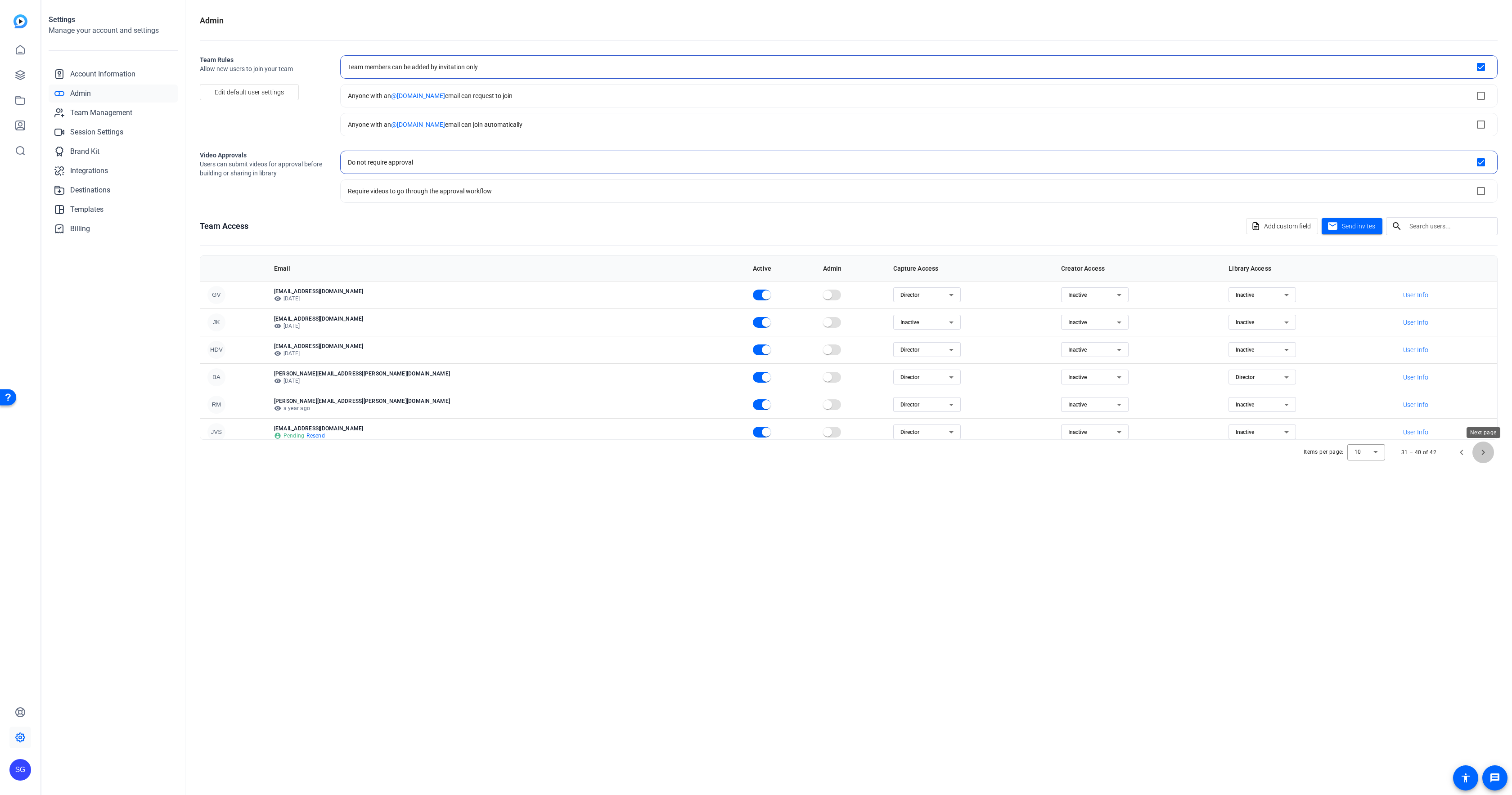
click at [1484, 455] on span "Next page" at bounding box center [1483, 452] width 21 height 21
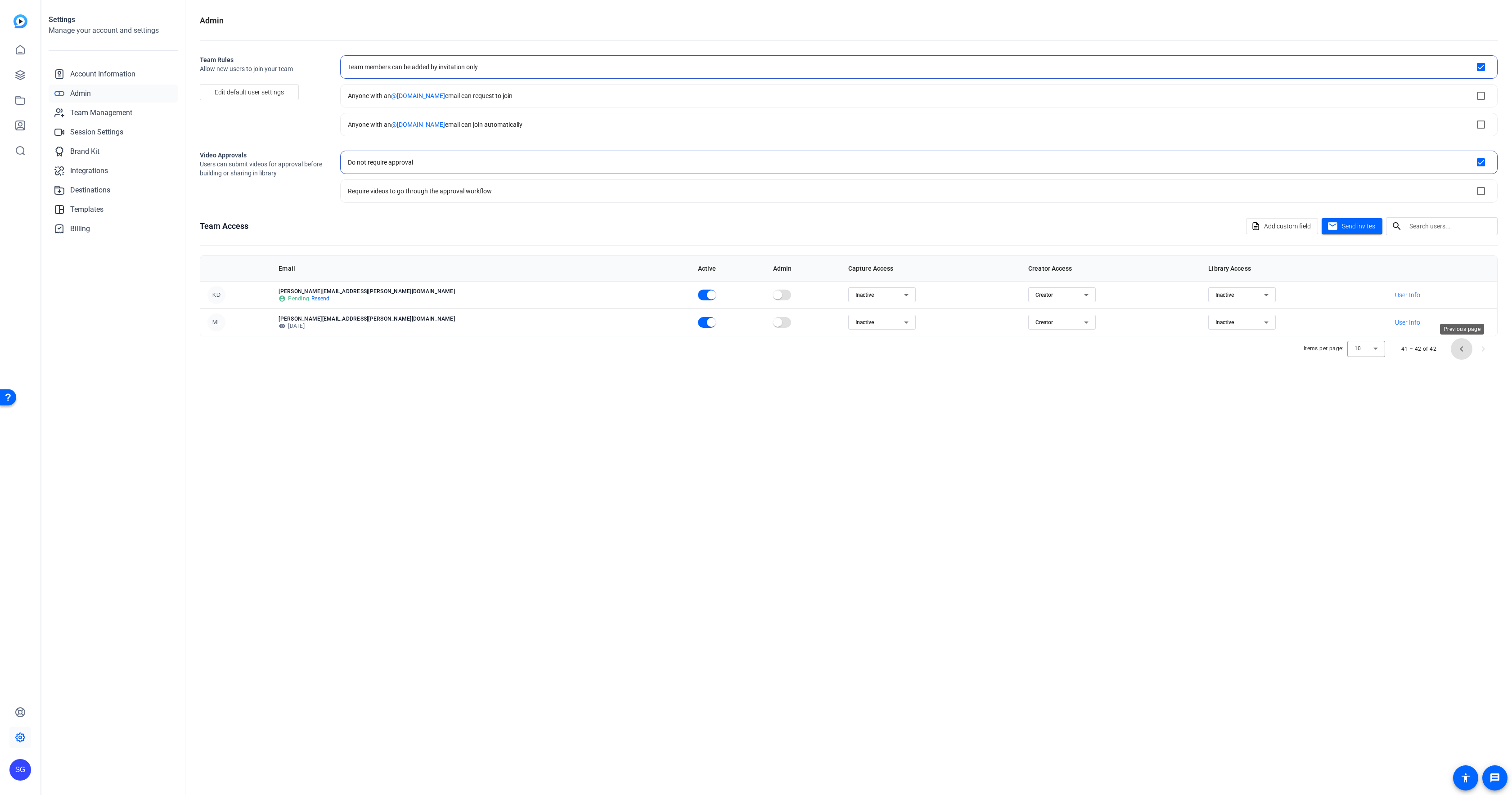
drag, startPoint x: 1459, startPoint y: 350, endPoint x: 1456, endPoint y: 362, distance: 12.4
click at [1460, 350] on span "Previous page" at bounding box center [1461, 349] width 21 height 21
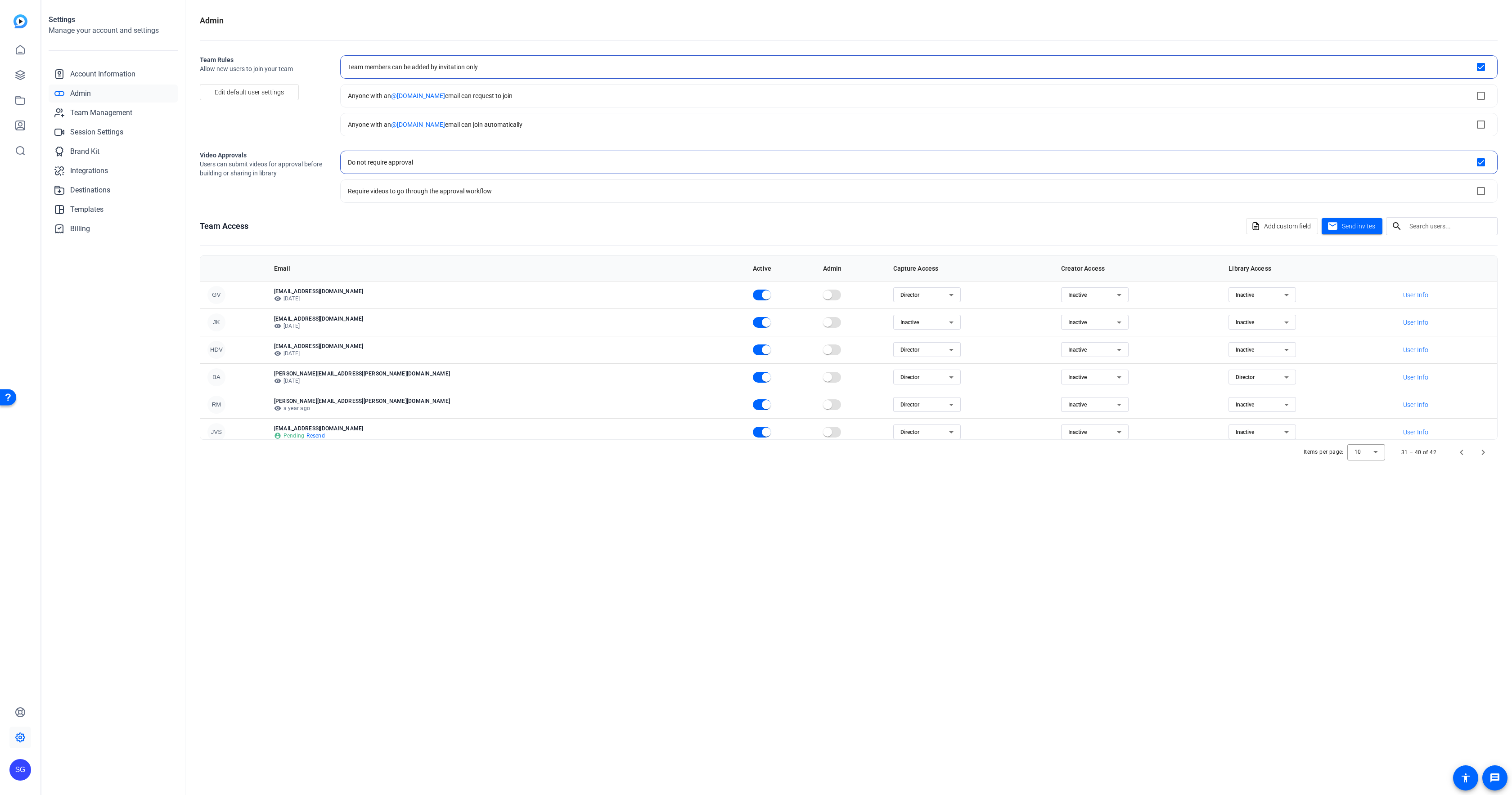
click at [1068, 407] on span "Inactive" at bounding box center [1077, 405] width 19 height 7
click at [975, 424] on span "Creator" at bounding box center [972, 422] width 20 height 11
click at [14, 50] on link at bounding box center [20, 50] width 21 height 21
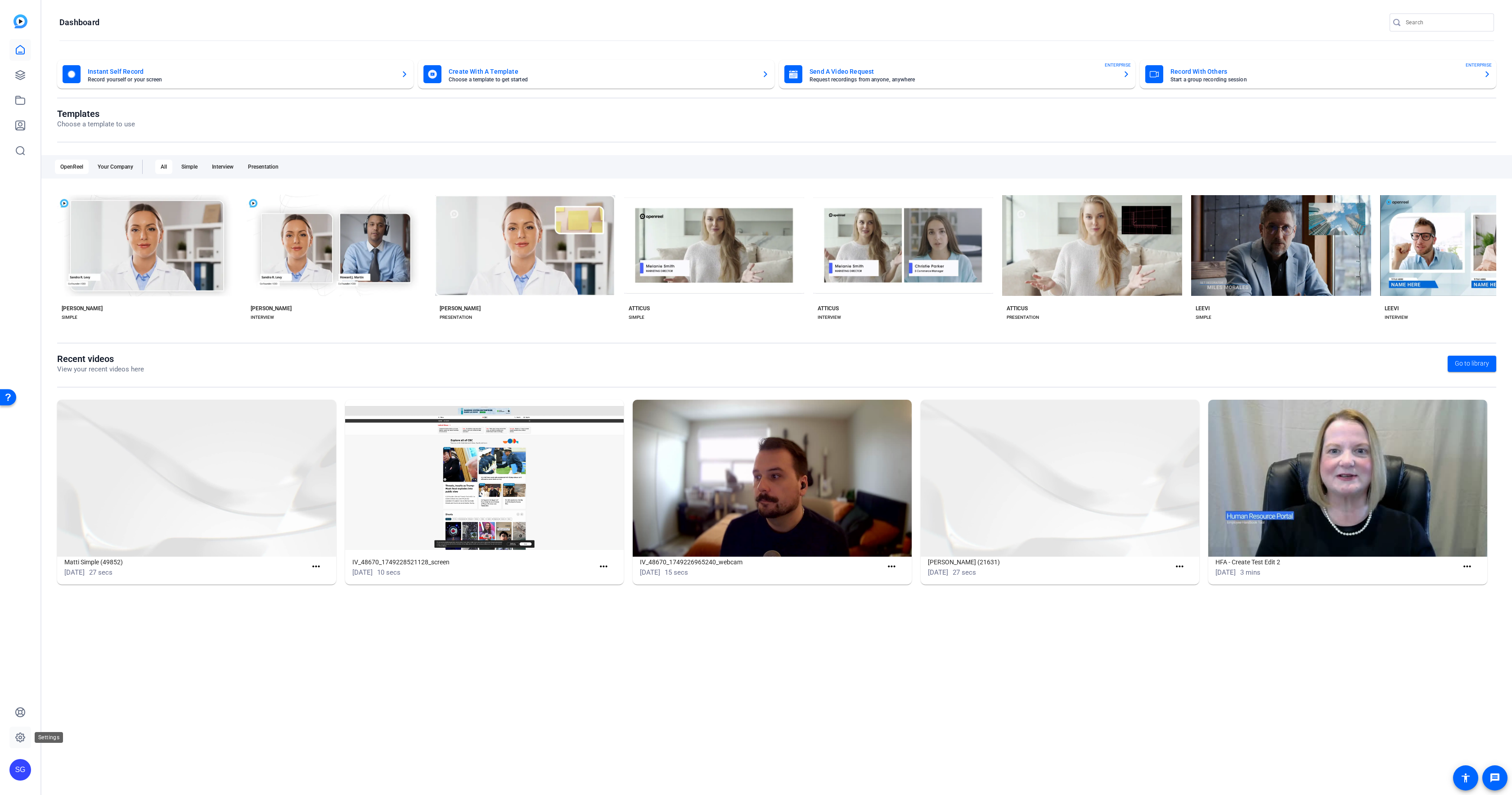
click at [17, 741] on icon at bounding box center [20, 737] width 11 height 11
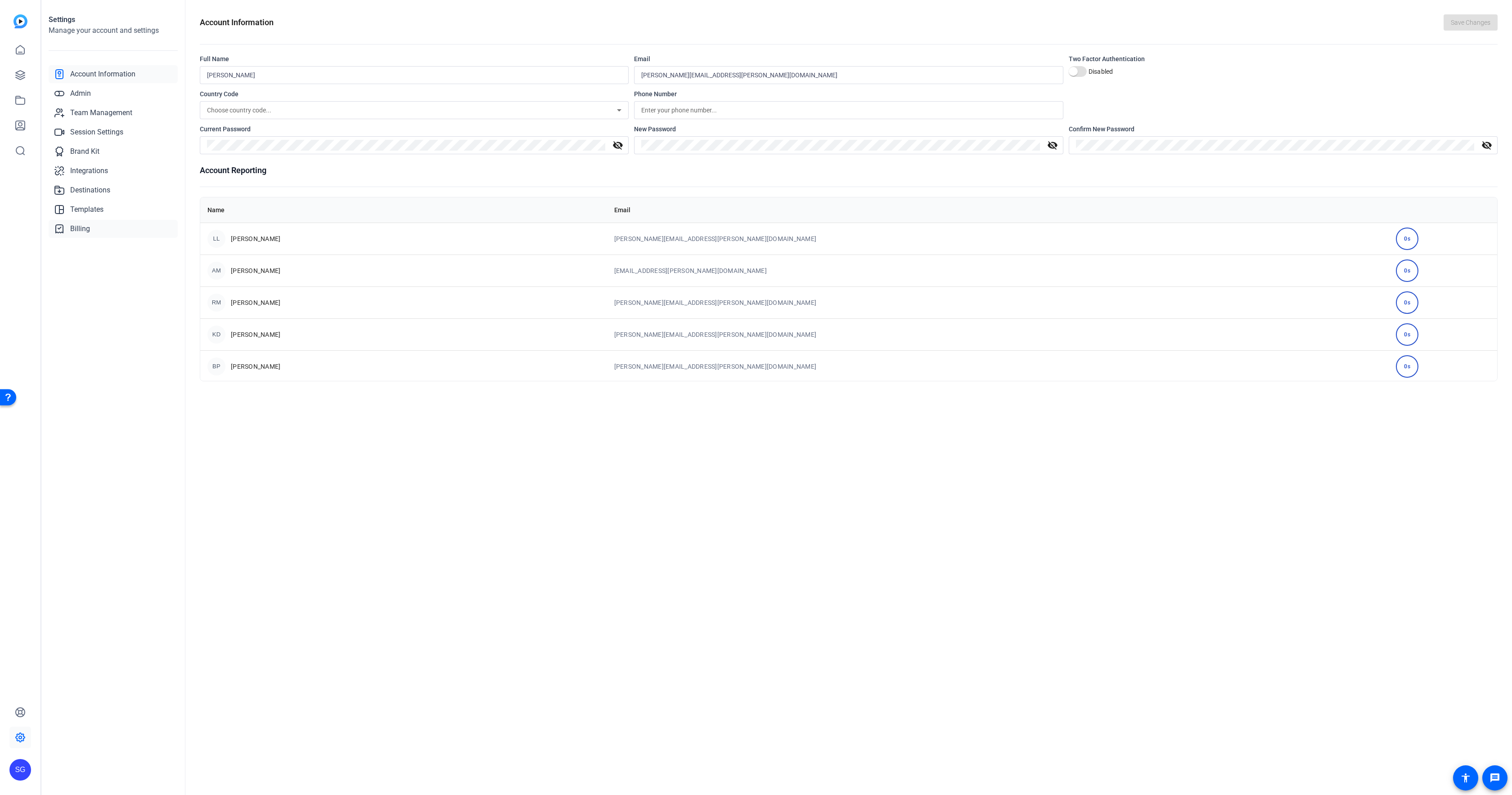
click at [90, 223] on link "Billing" at bounding box center [113, 229] width 129 height 18
